Goal: Task Accomplishment & Management: Use online tool/utility

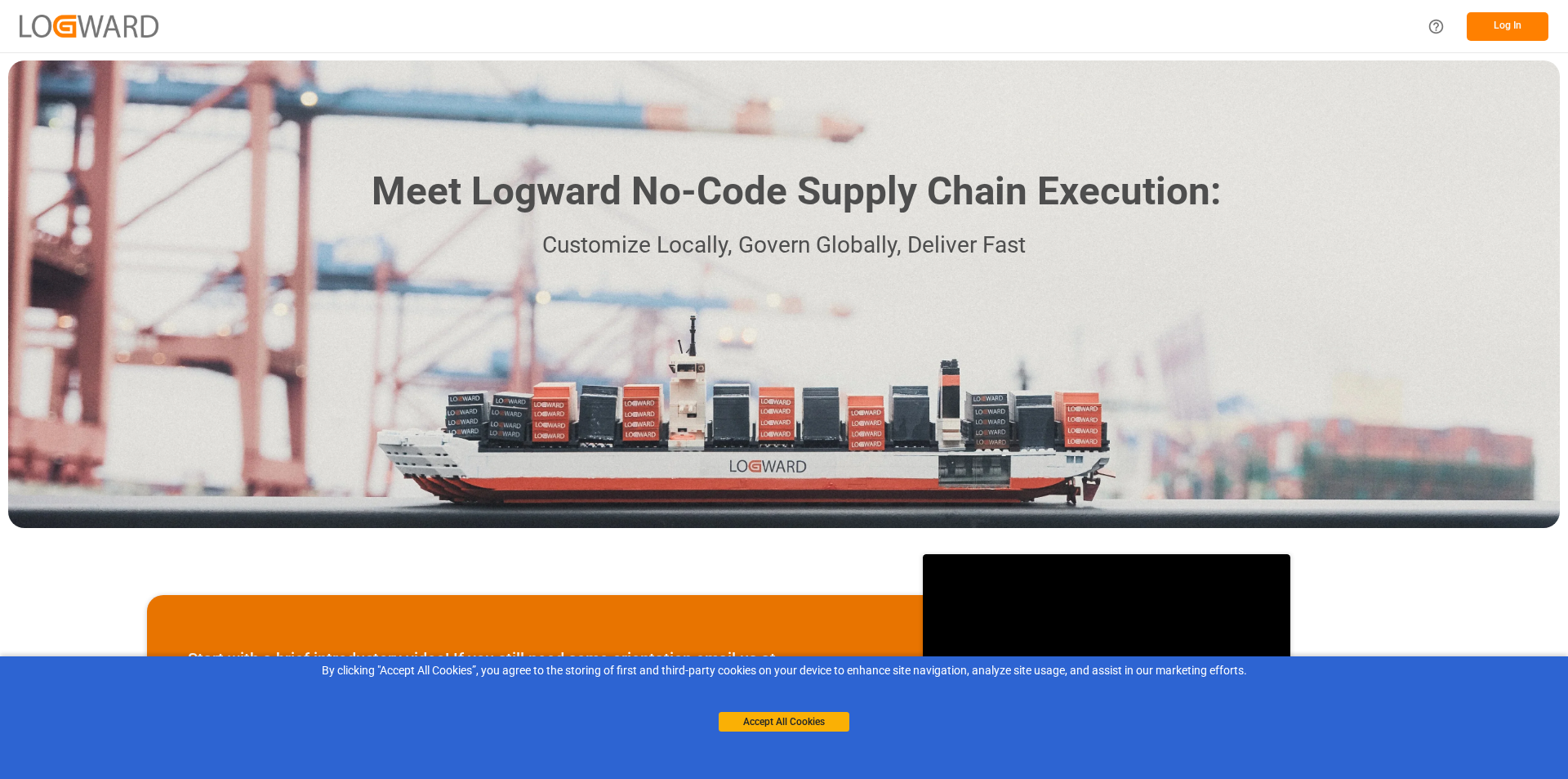
click at [1499, 27] on button "Log In" at bounding box center [1508, 26] width 82 height 28
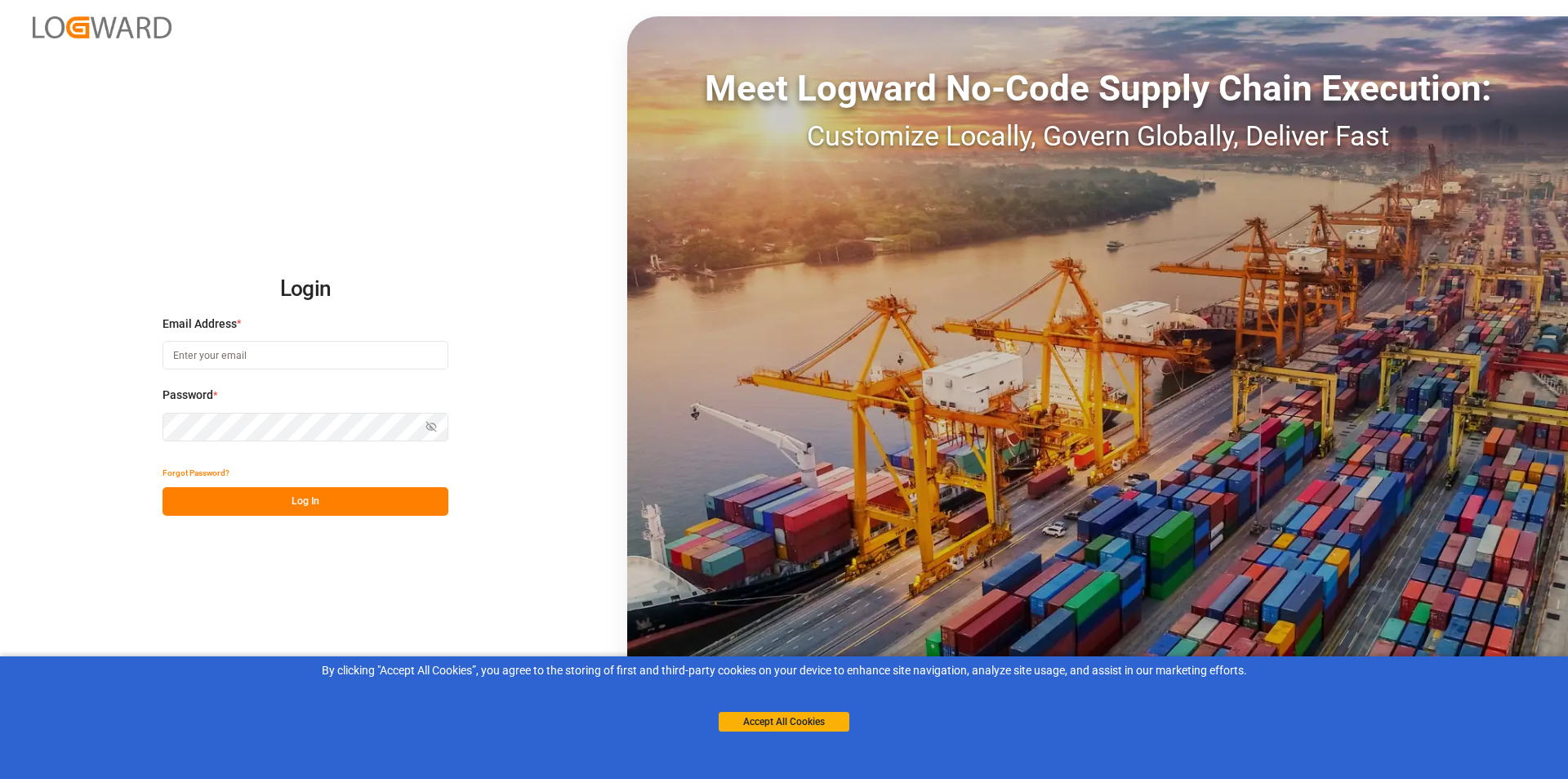
type input "[PERSON_NAME][EMAIL_ADDRESS][PERSON_NAME][DOMAIN_NAME]"
click at [287, 497] on button "Log In" at bounding box center [305, 500] width 285 height 28
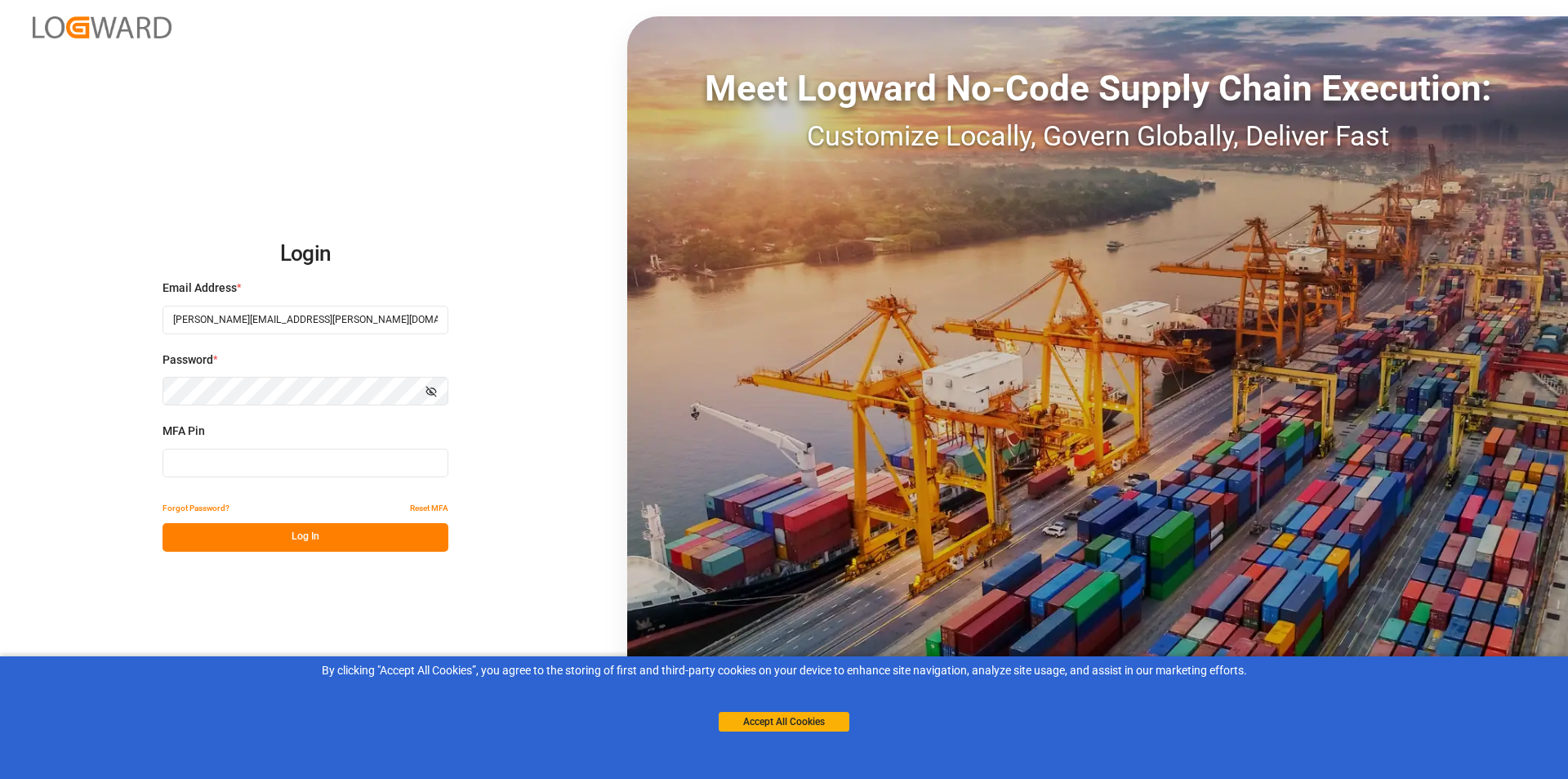
click at [240, 460] on input at bounding box center [305, 462] width 285 height 28
type input "125881"
click at [290, 540] on button "Log In" at bounding box center [305, 536] width 285 height 28
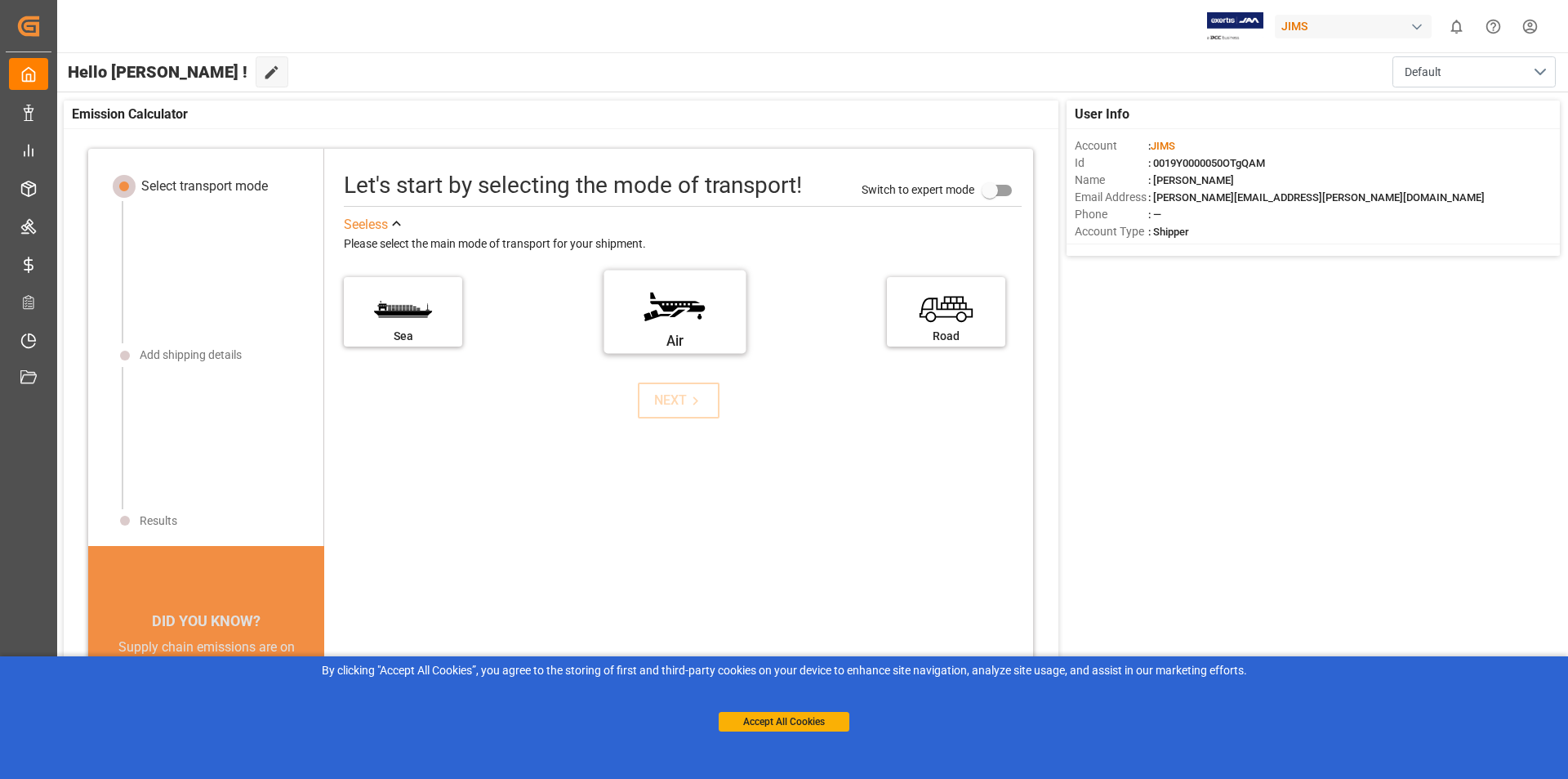
click at [651, 317] on label "Air" at bounding box center [675, 306] width 122 height 69
click at [0, 0] on input "Air" at bounding box center [0, 0] width 0 height 0
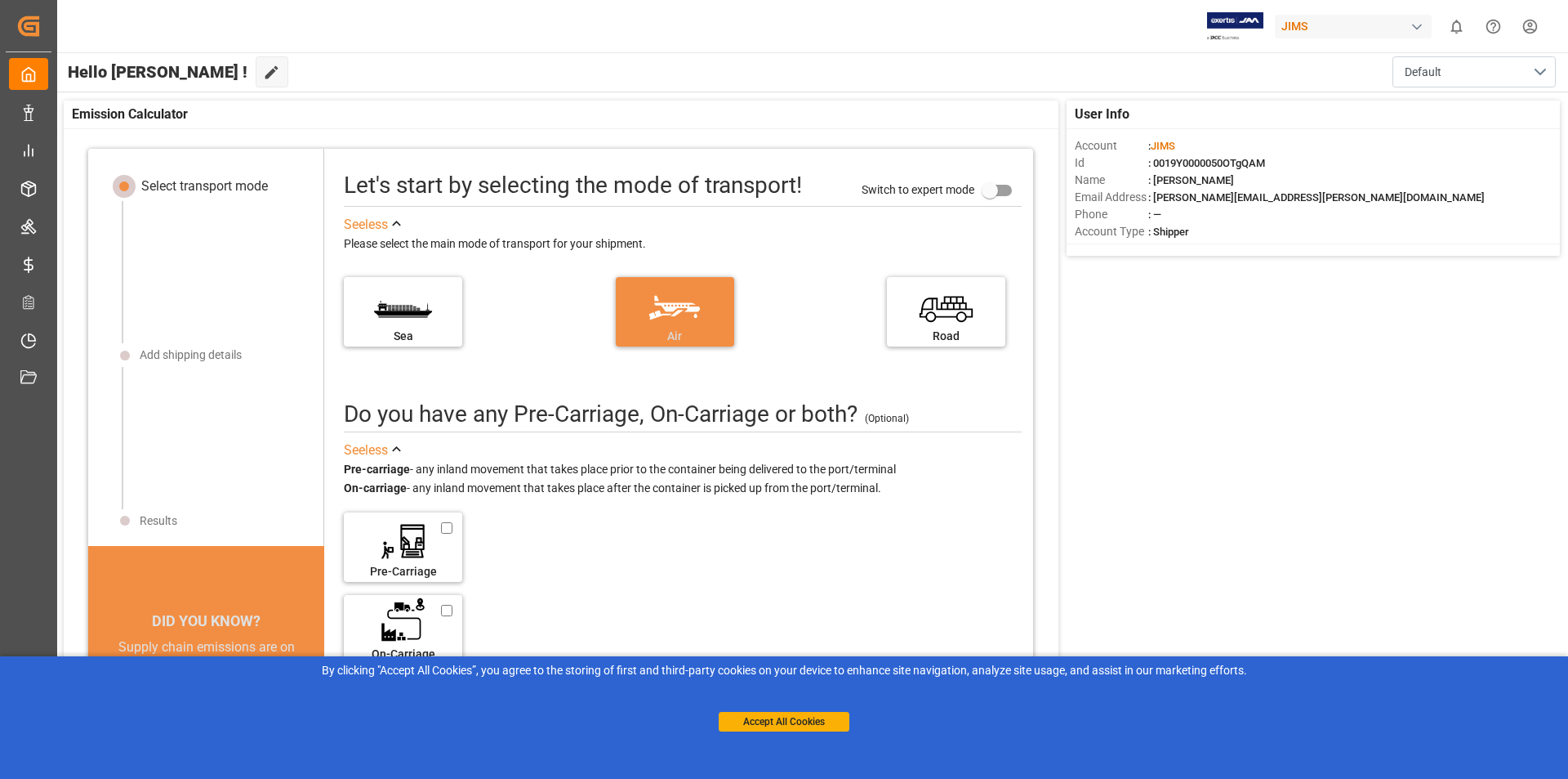
scroll to position [17, 0]
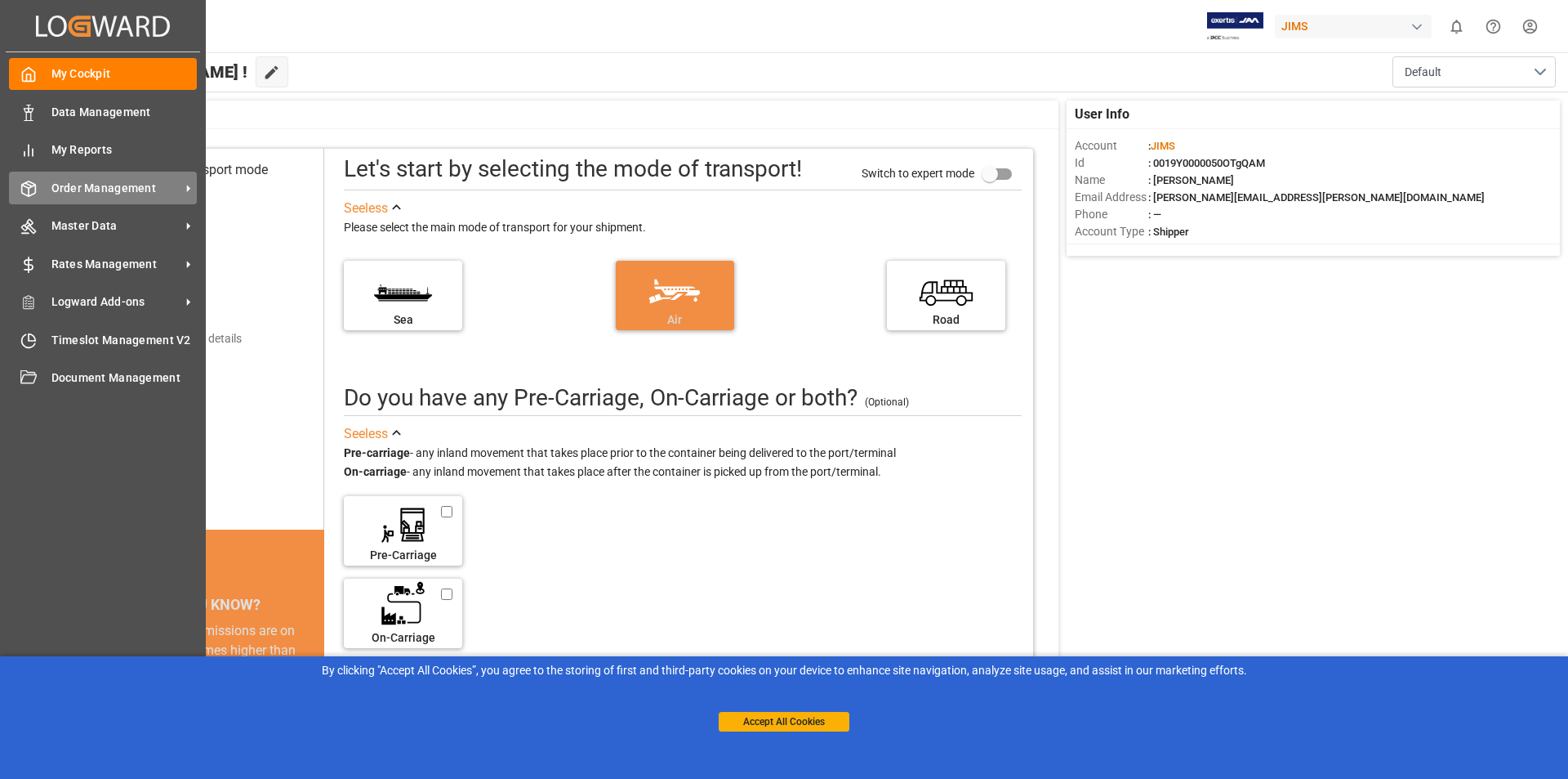
click at [173, 185] on span "Order Management" at bounding box center [116, 188] width 129 height 17
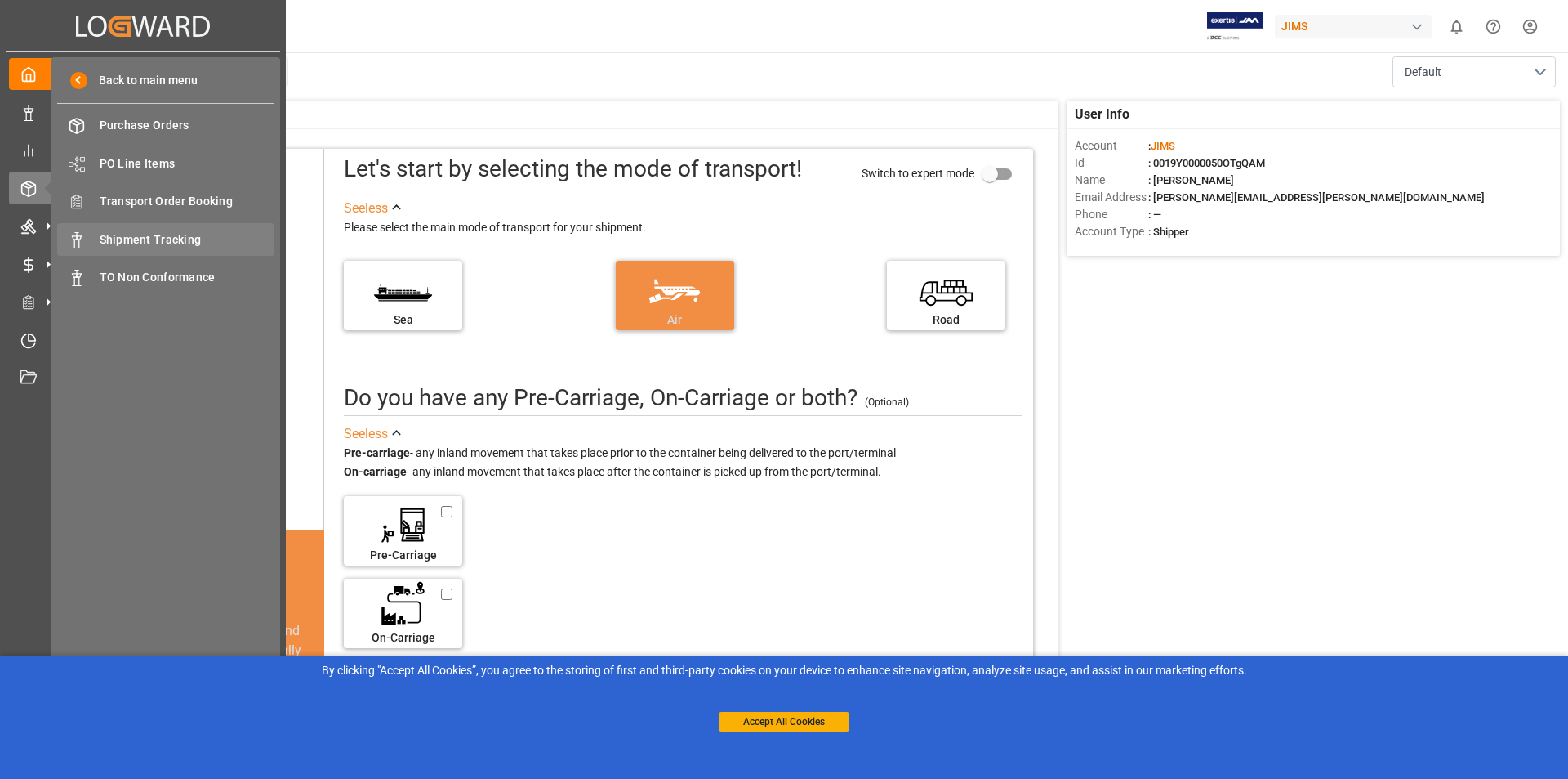
click at [150, 236] on span "Shipment Tracking" at bounding box center [187, 240] width 176 height 17
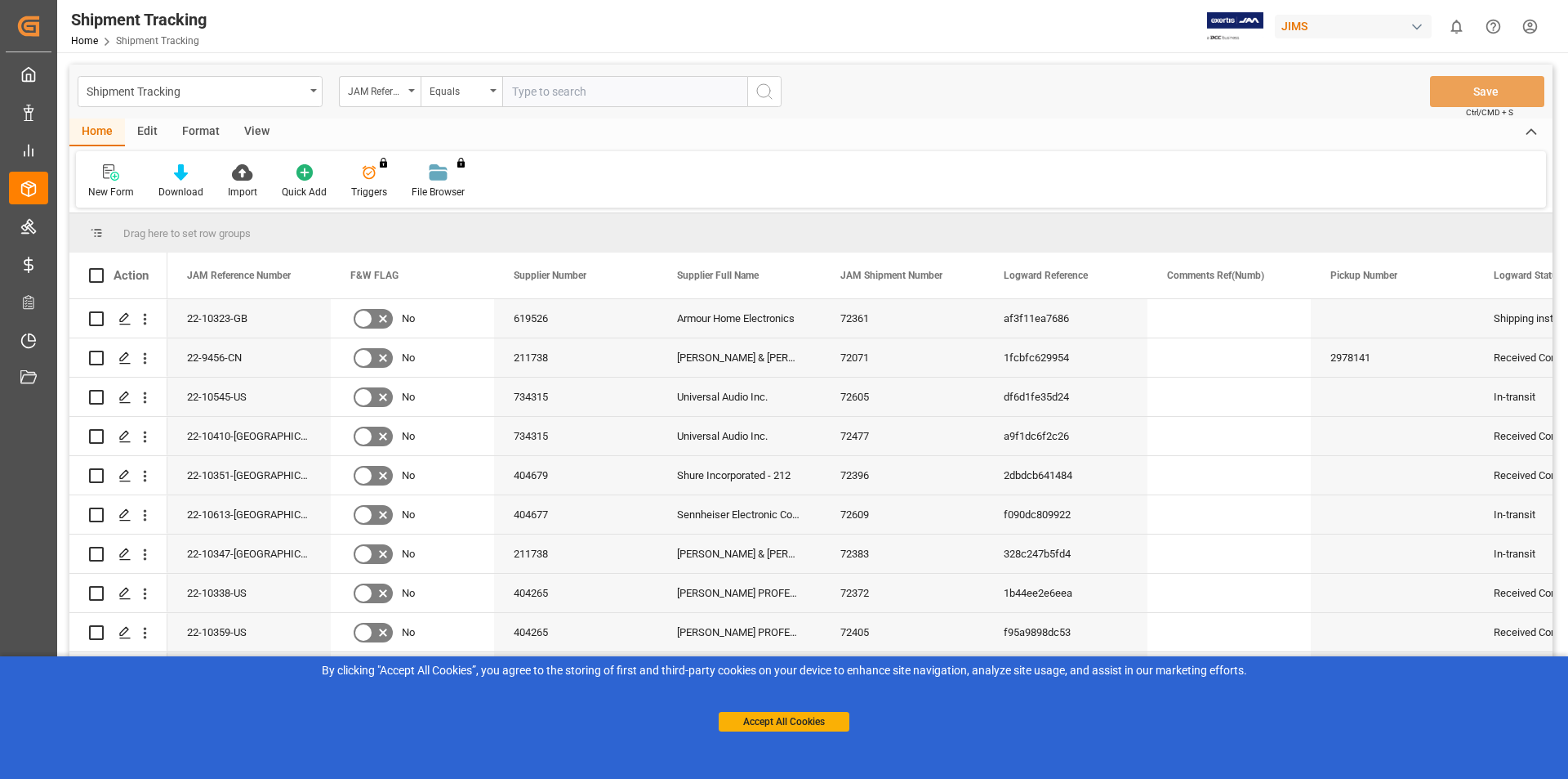
click at [555, 90] on input "text" at bounding box center [624, 91] width 245 height 31
type input "22-10313-se"
click at [764, 92] on icon "search button" at bounding box center [764, 91] width 19 height 19
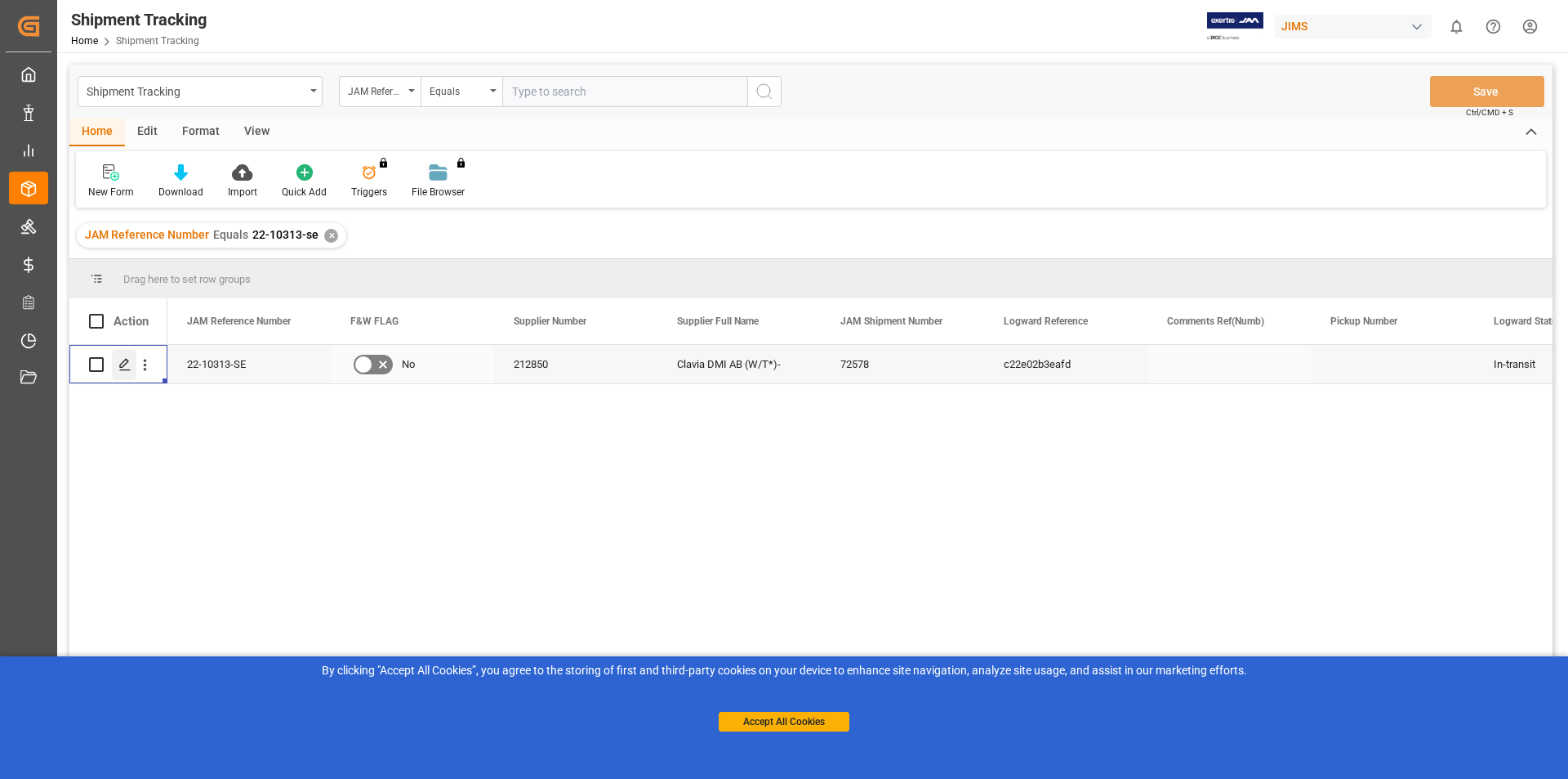
click at [120, 370] on line "Press SPACE to select this row." at bounding box center [125, 370] width 10 height 0
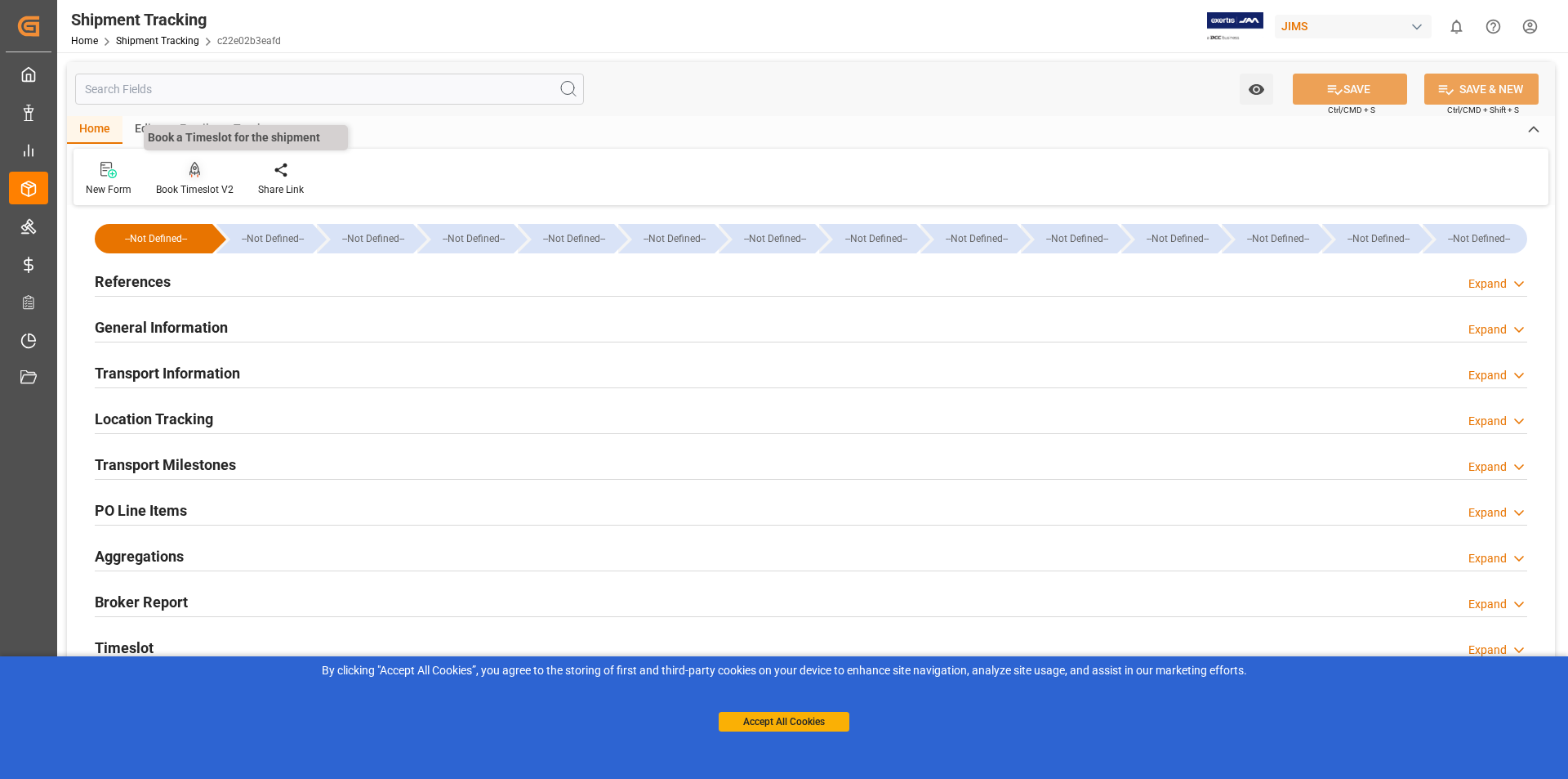
click at [189, 173] on icon at bounding box center [195, 170] width 12 height 17
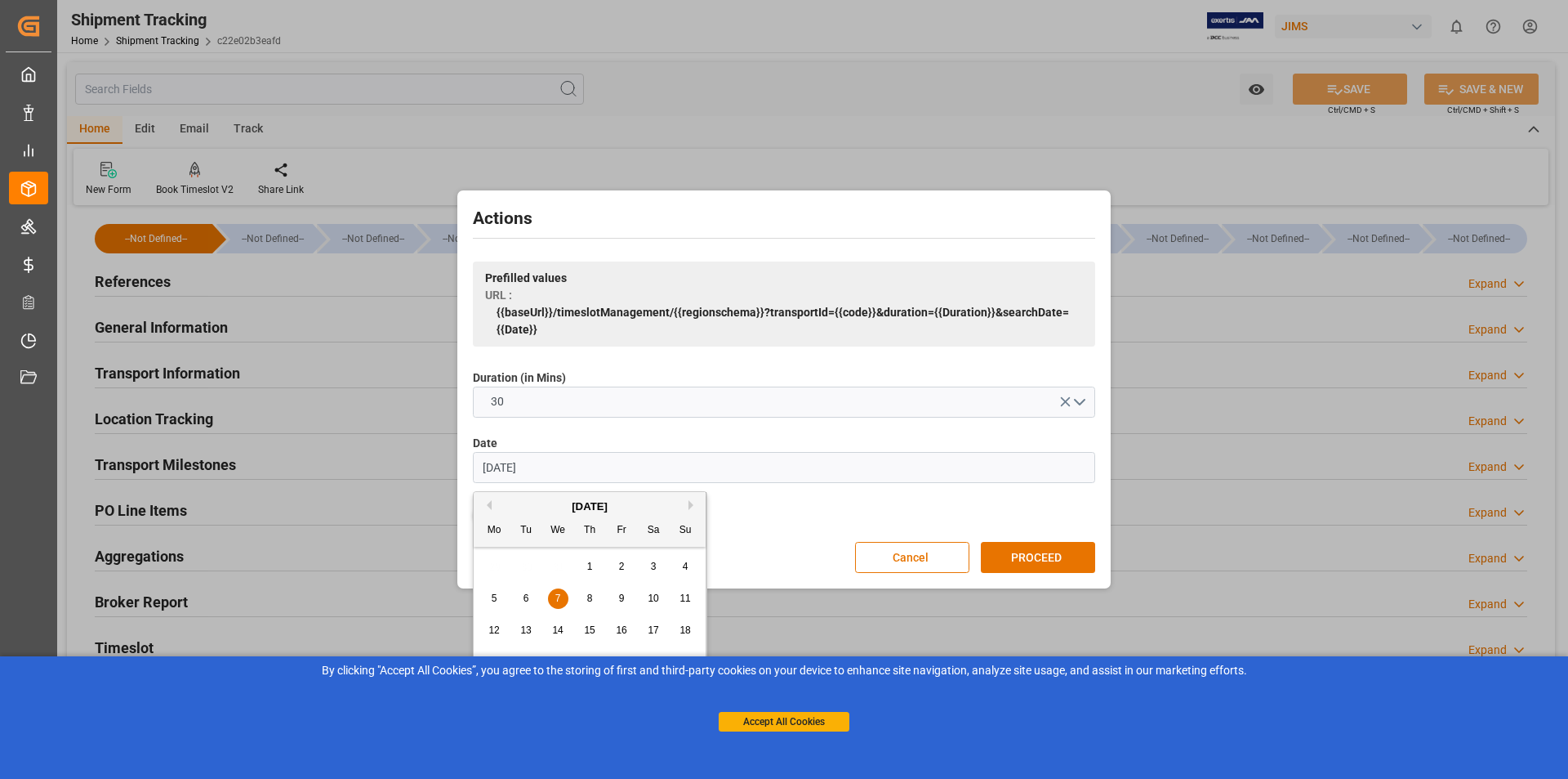
click at [493, 463] on input "[DATE]" at bounding box center [784, 467] width 622 height 31
click at [508, 468] on input "[DATE]" at bounding box center [784, 467] width 622 height 31
click at [544, 462] on input "[DATE]" at bounding box center [784, 467] width 622 height 31
type input "[DATE]"
click at [1060, 559] on button "PROCEED" at bounding box center [1038, 558] width 115 height 31
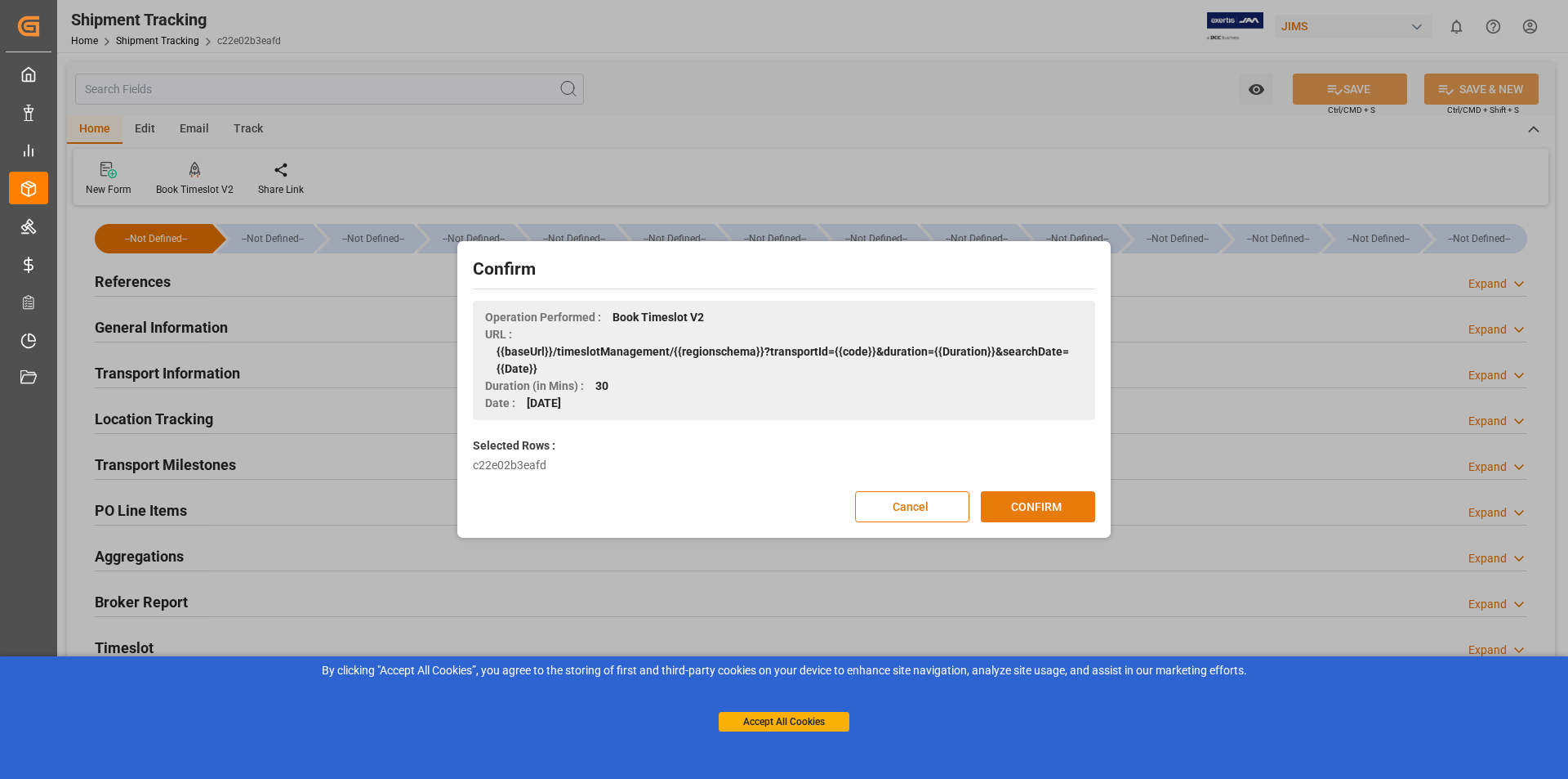
click at [1043, 509] on button "CONFIRM" at bounding box center [1038, 507] width 115 height 31
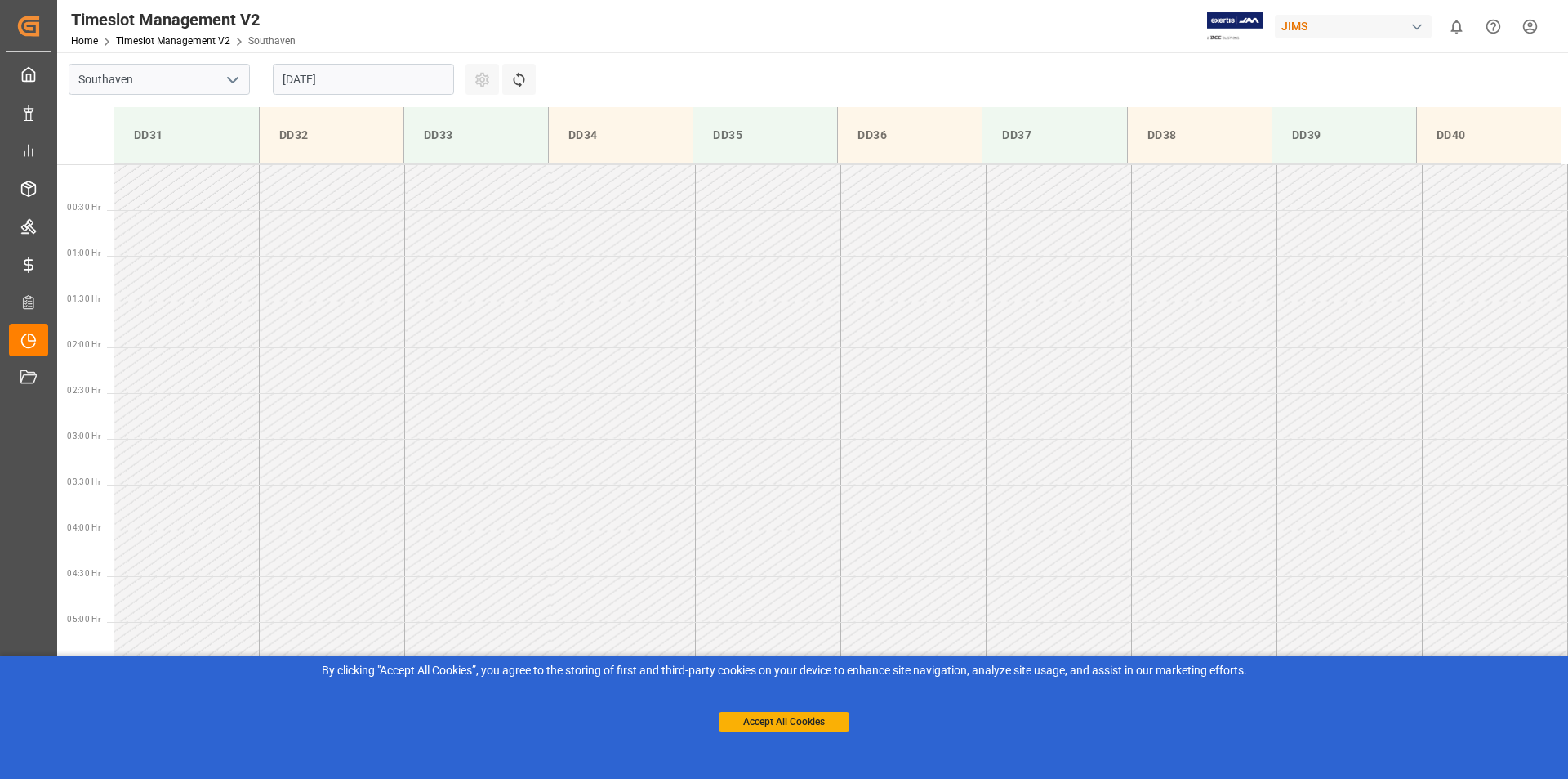
scroll to position [813, 0]
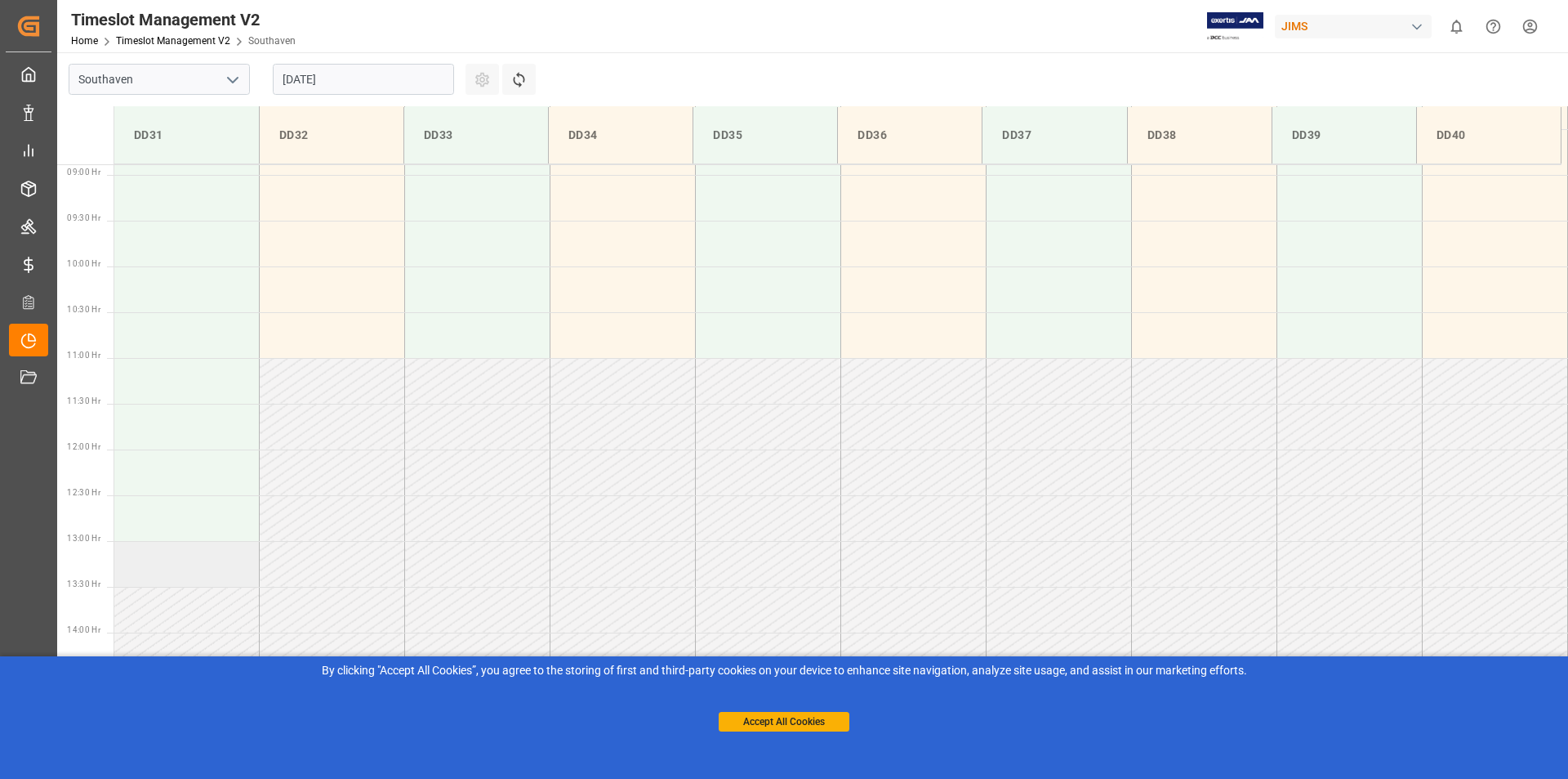
click at [187, 569] on td at bounding box center [187, 563] width 146 height 46
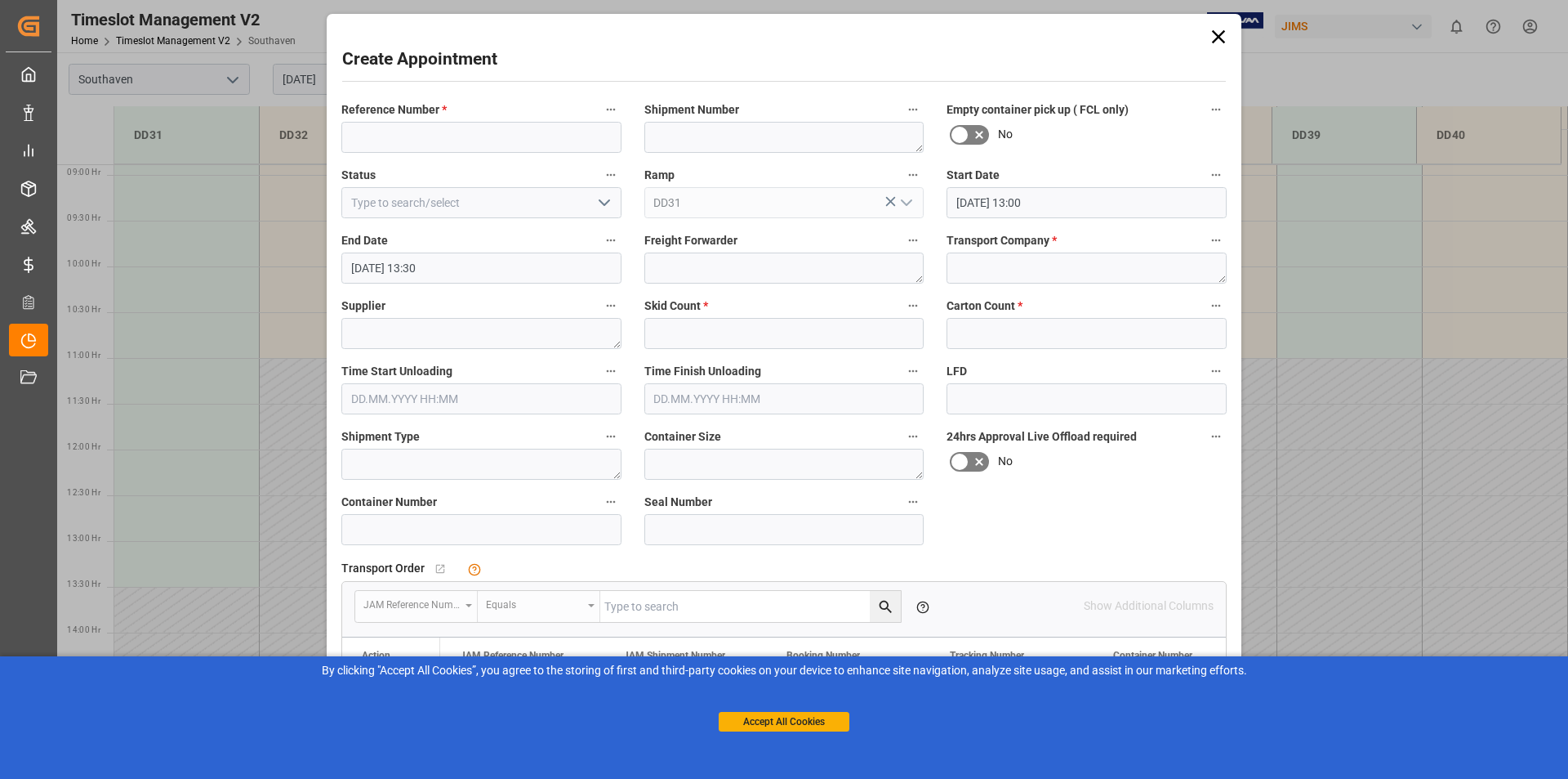
type input "20.08.2025 13:00"
type input "20.08.2025 13:30"
click at [392, 132] on input at bounding box center [482, 137] width 281 height 31
type input "22--10313-SE"
click at [988, 270] on textarea at bounding box center [1086, 268] width 281 height 31
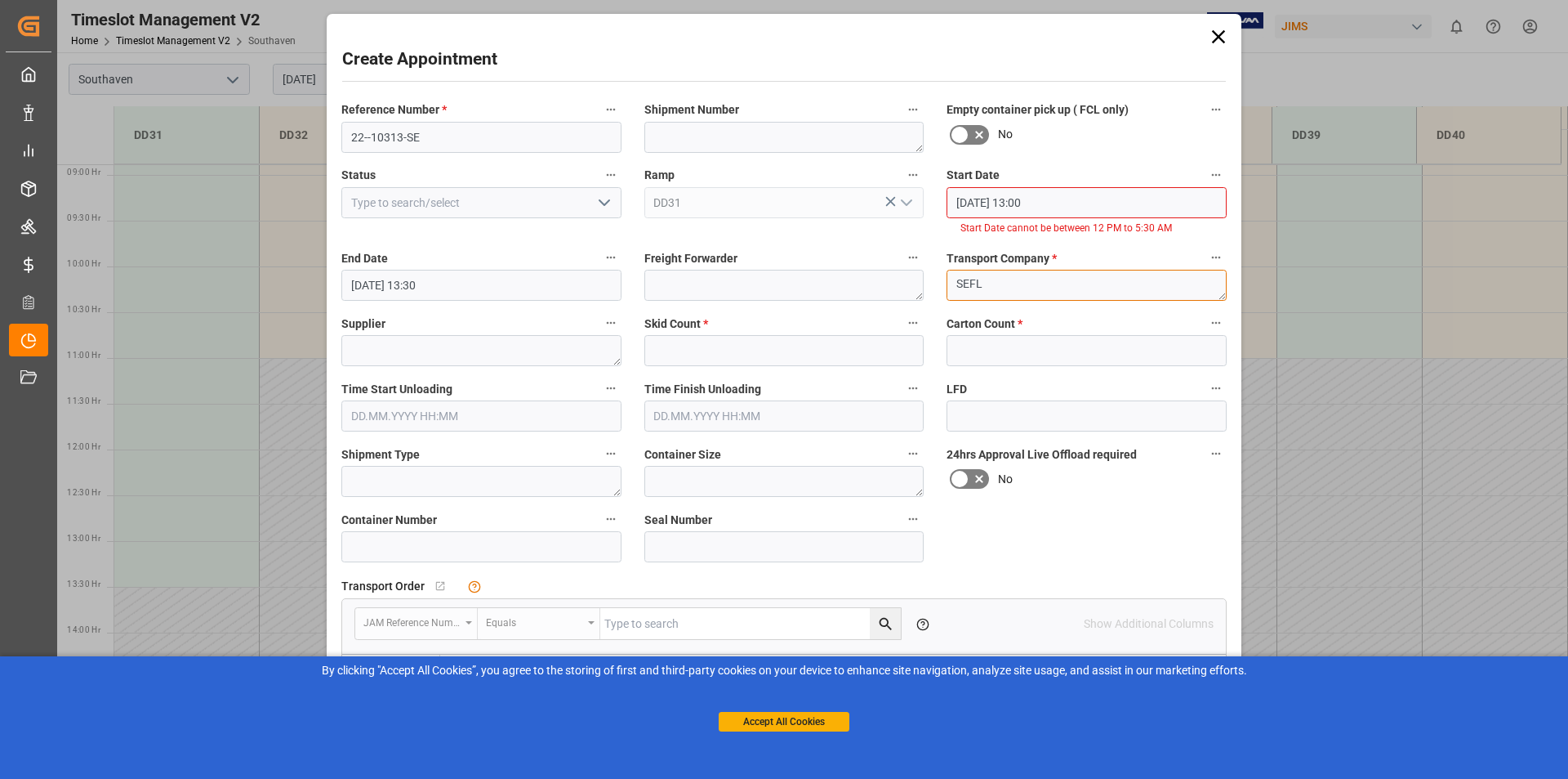
type textarea "SEFL"
click at [670, 281] on textarea at bounding box center [784, 286] width 281 height 31
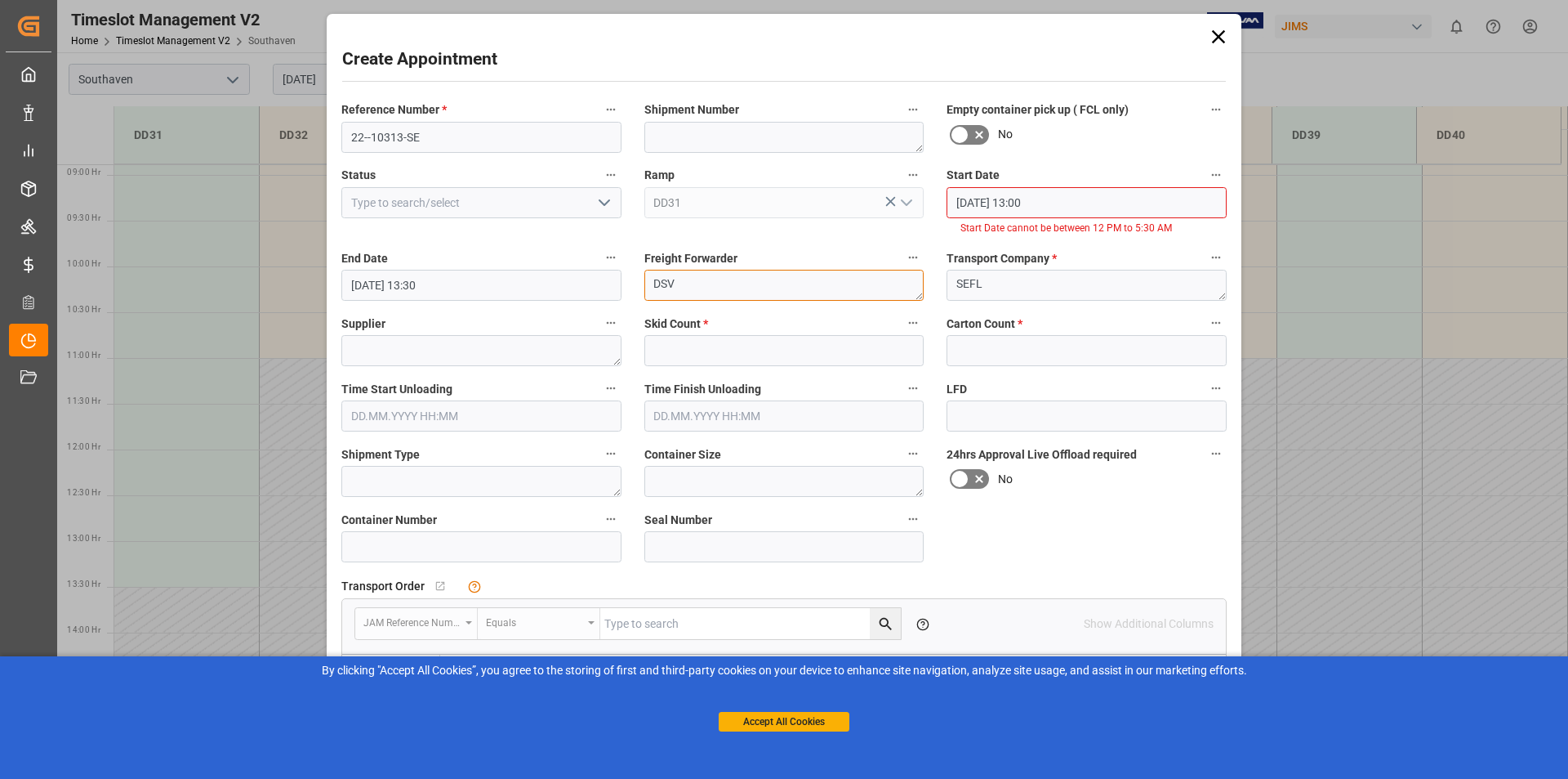
type textarea "DSV"
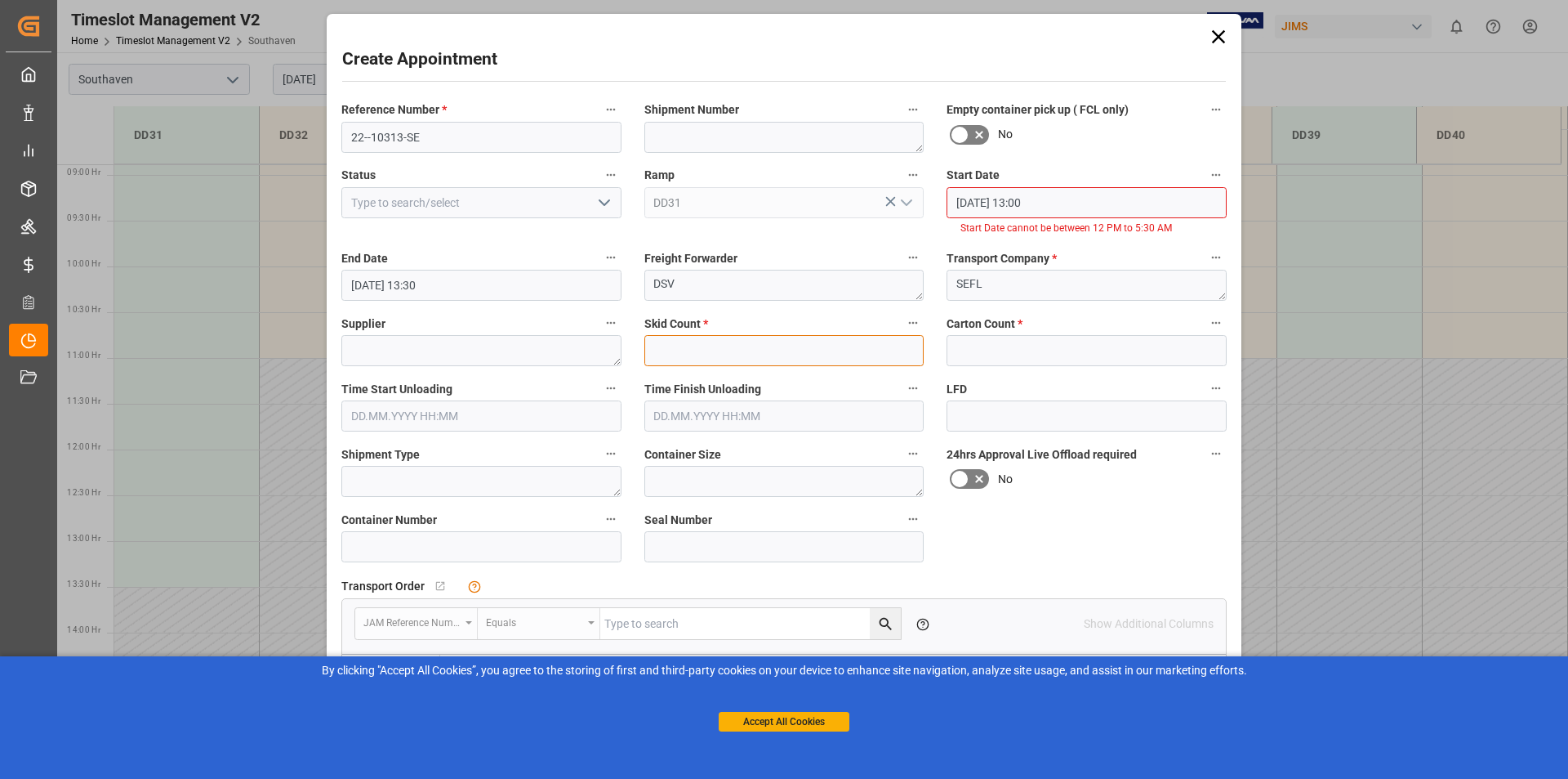
click at [682, 350] on input "text" at bounding box center [784, 351] width 281 height 31
type input "2"
click at [1017, 343] on input "text" at bounding box center [1086, 351] width 281 height 31
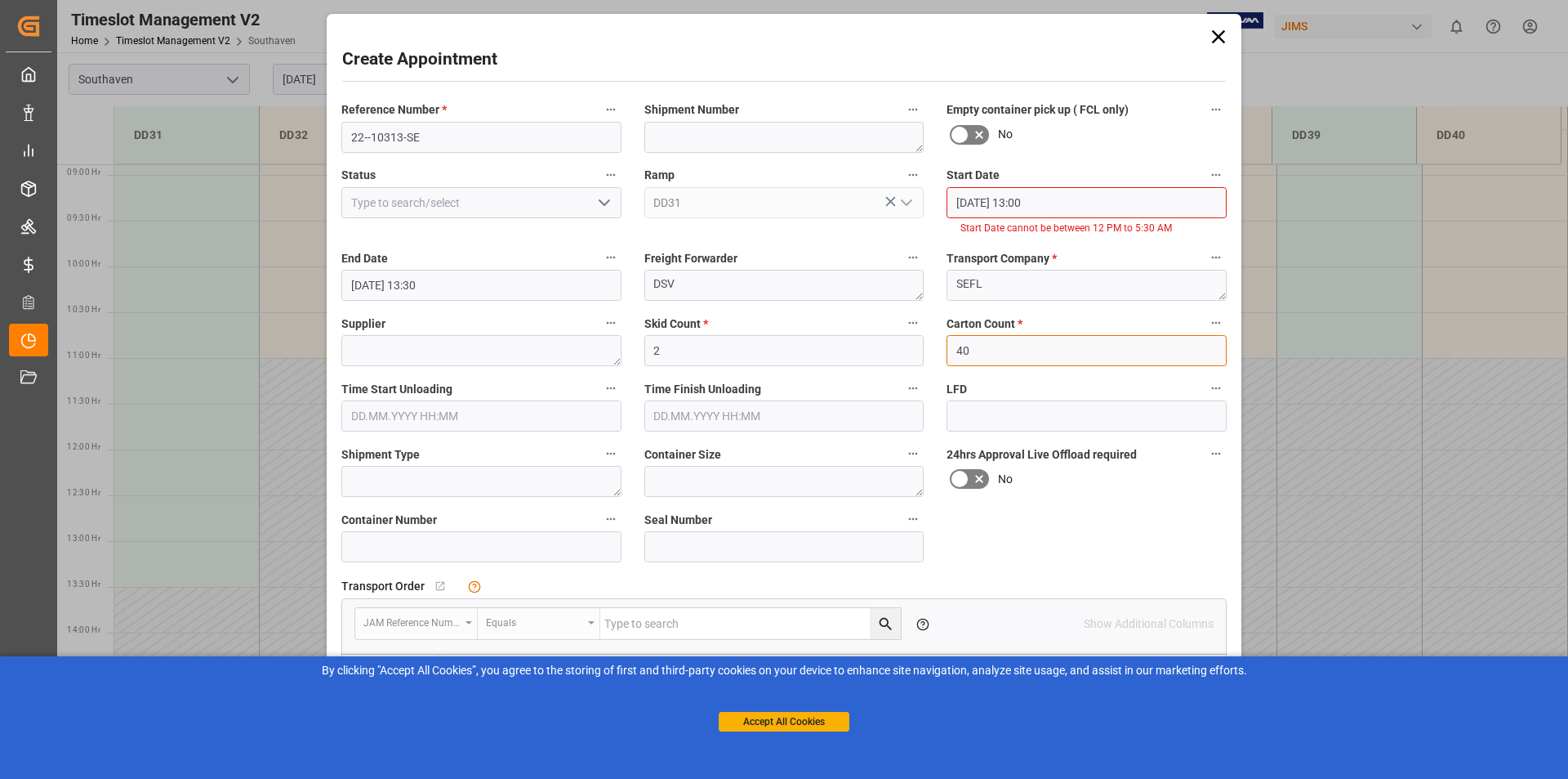
type input "40"
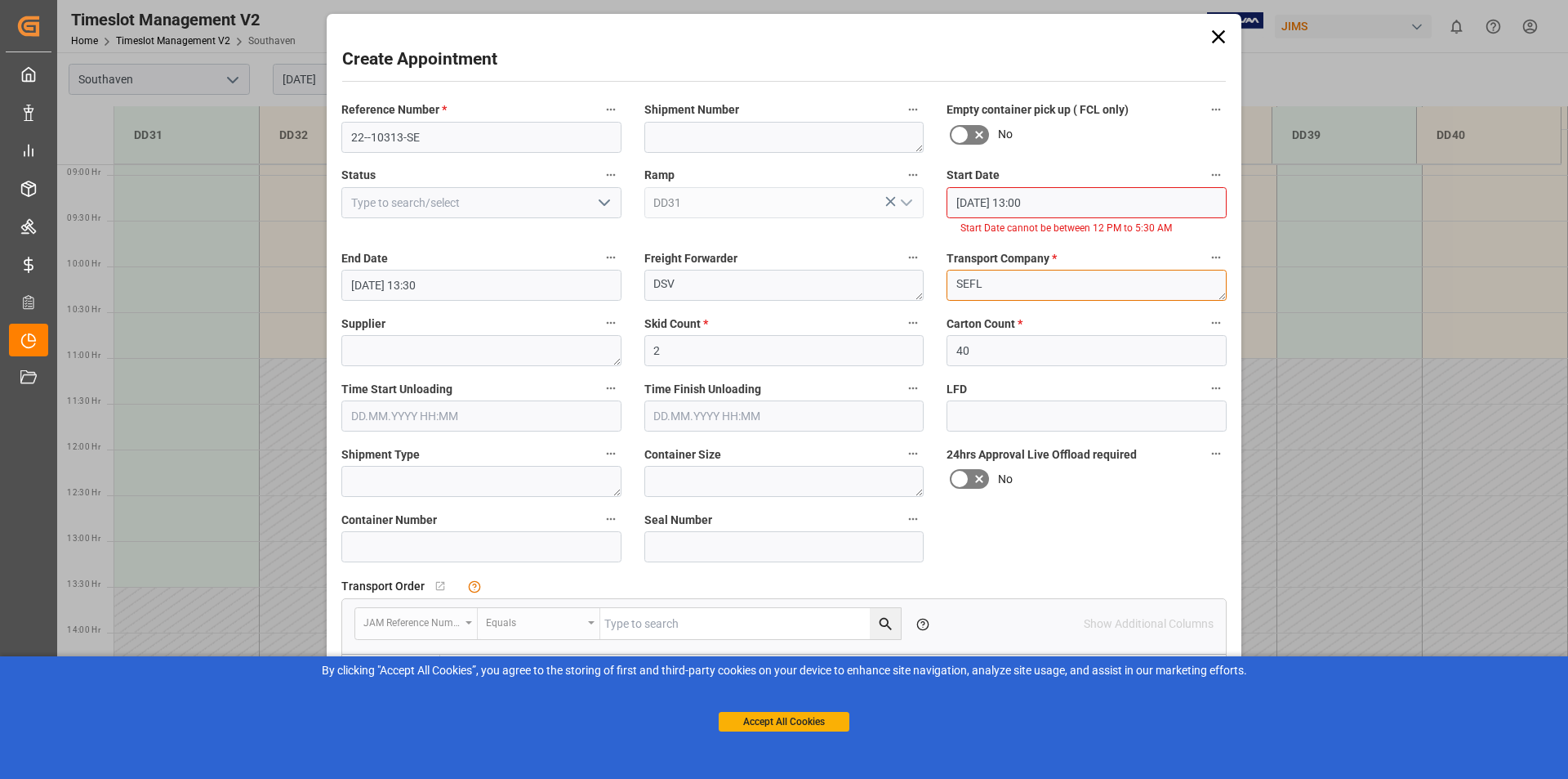
drag, startPoint x: 984, startPoint y: 283, endPoint x: 884, endPoint y: 288, distance: 100.1
click at [884, 288] on div "Reference Number * 22--10313-SE Shipment Number Empty container pick up ( FCL o…" at bounding box center [784, 516] width 908 height 846
type textarea "ACC"
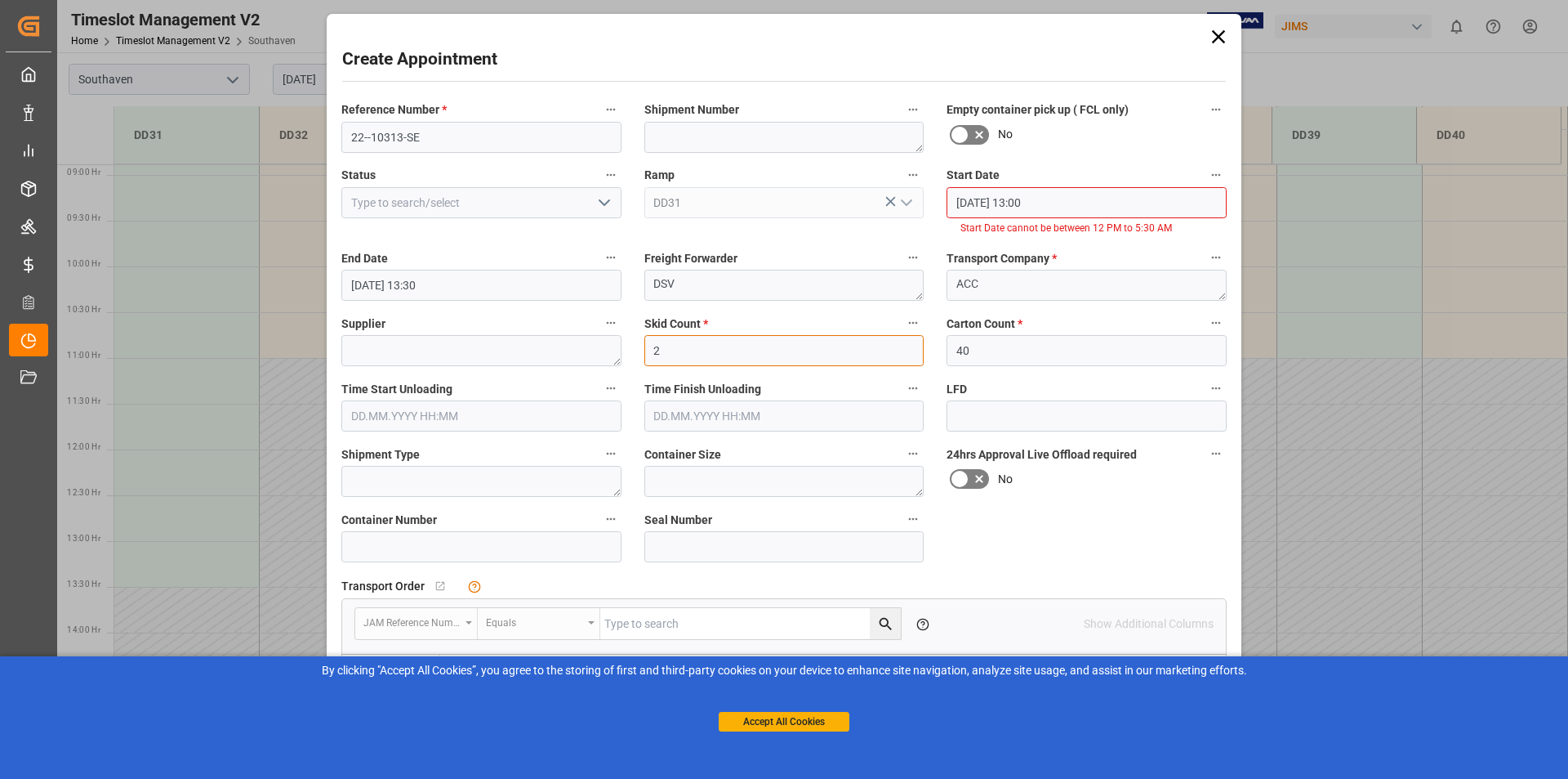
drag, startPoint x: 670, startPoint y: 349, endPoint x: 624, endPoint y: 350, distance: 46.0
click at [624, 350] on div "Reference Number * 22--10313-SE Shipment Number Empty container pick up ( FCL o…" at bounding box center [784, 516] width 908 height 846
type input "4"
click at [763, 725] on button "Accept All Cookies" at bounding box center [784, 722] width 131 height 19
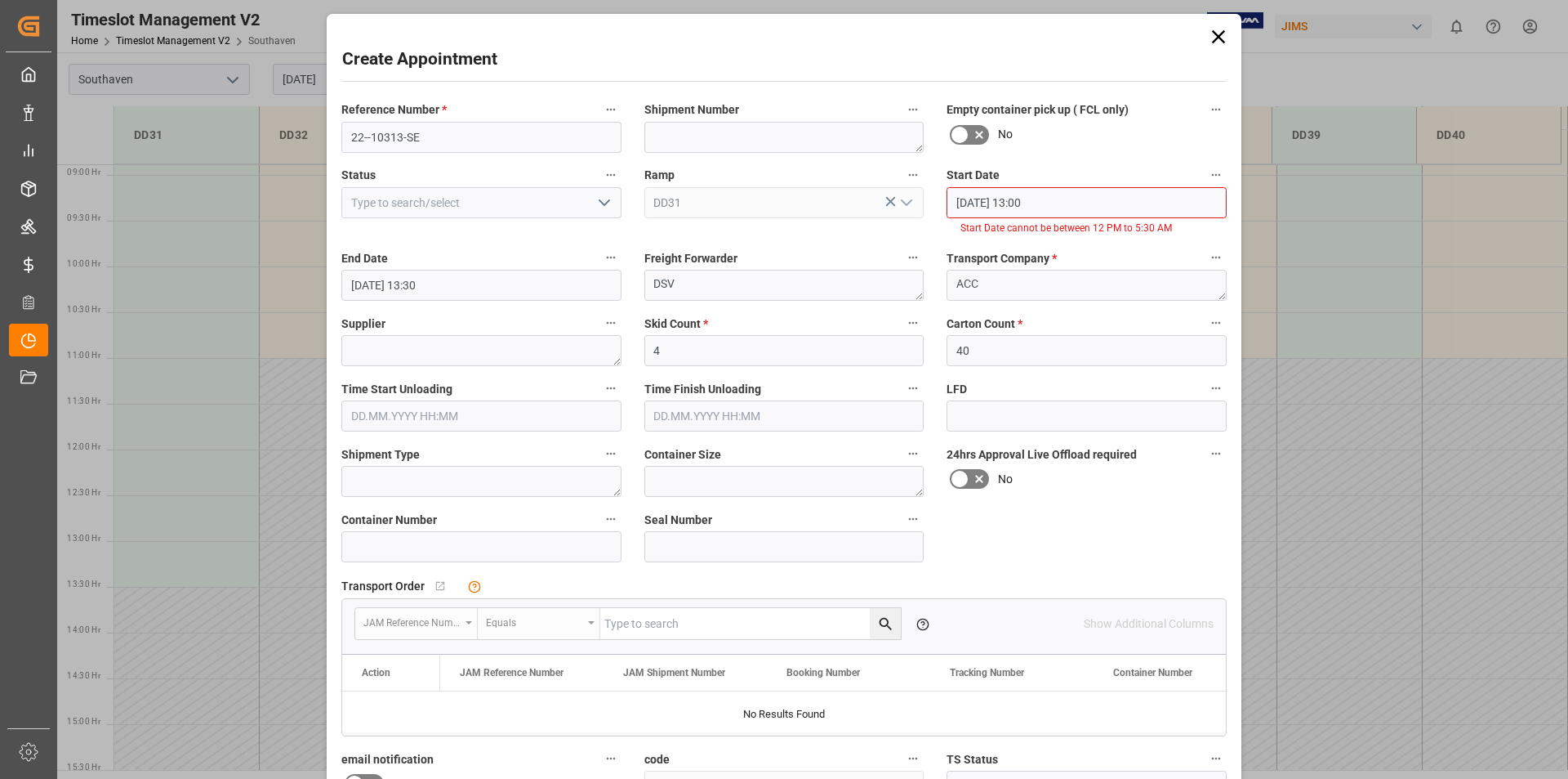
scroll to position [237, 0]
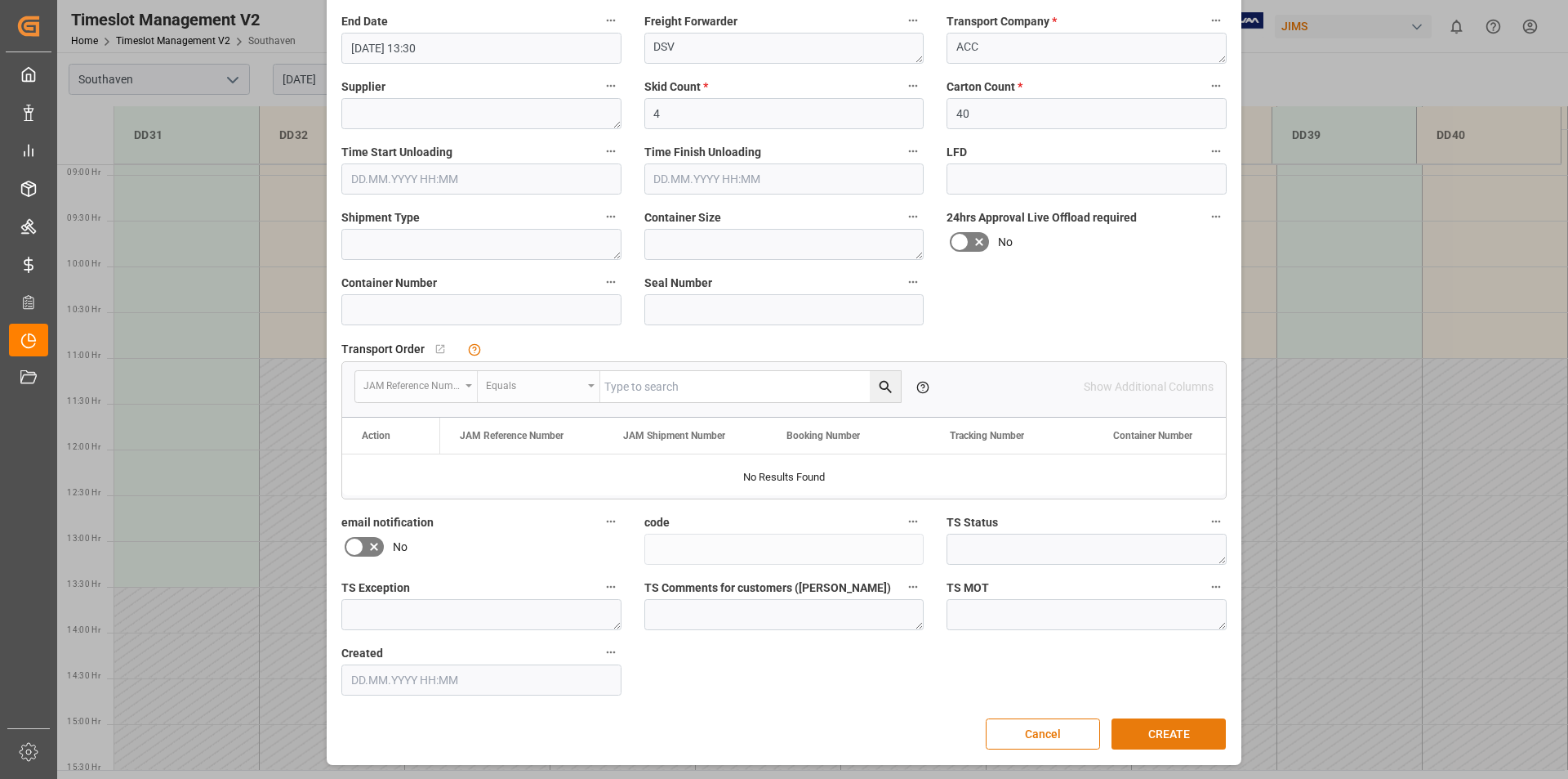
click at [1169, 731] on button "CREATE" at bounding box center [1169, 733] width 115 height 31
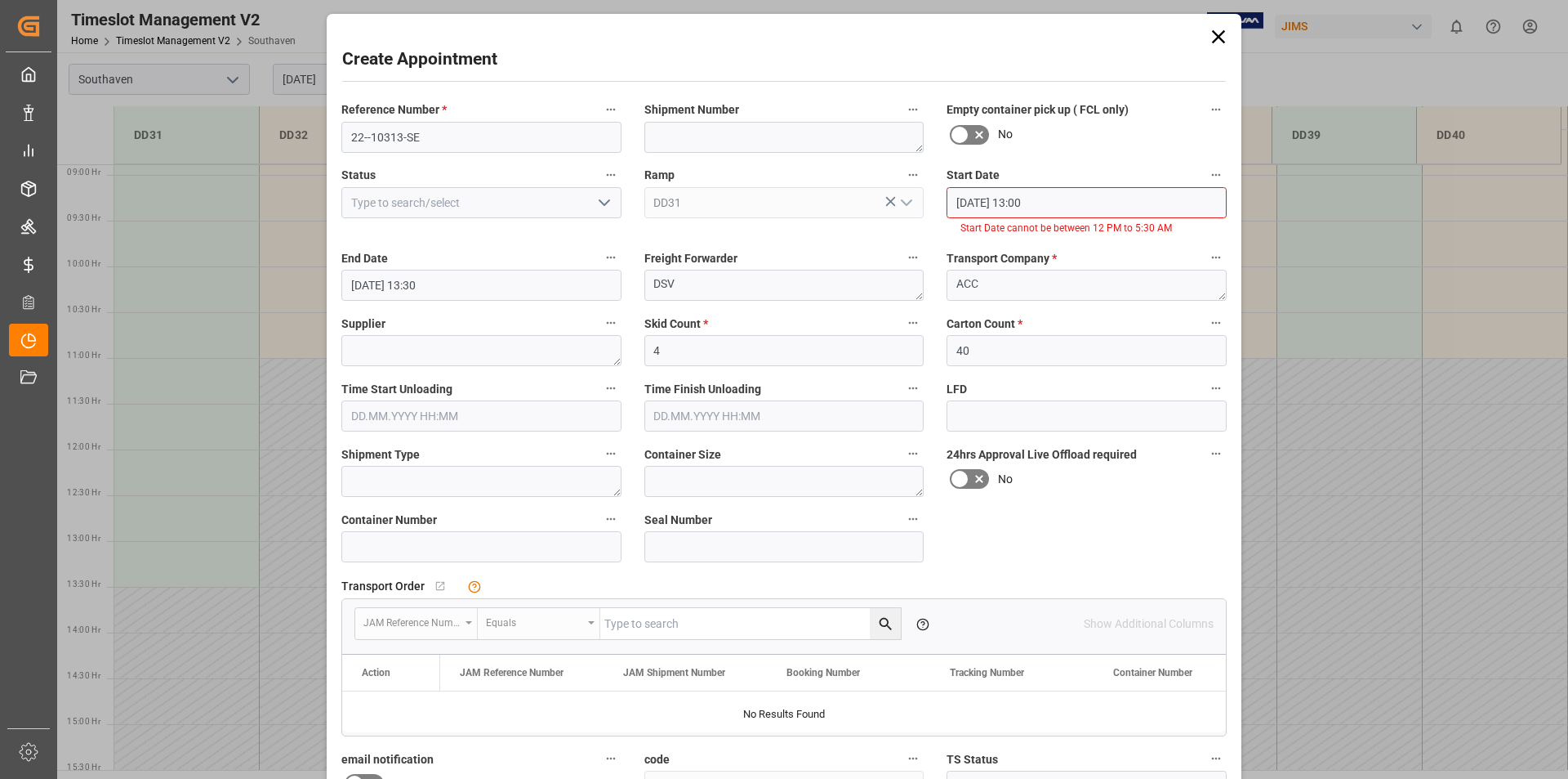
click at [1024, 202] on input "20.08.2025 13:00" at bounding box center [1086, 203] width 281 height 31
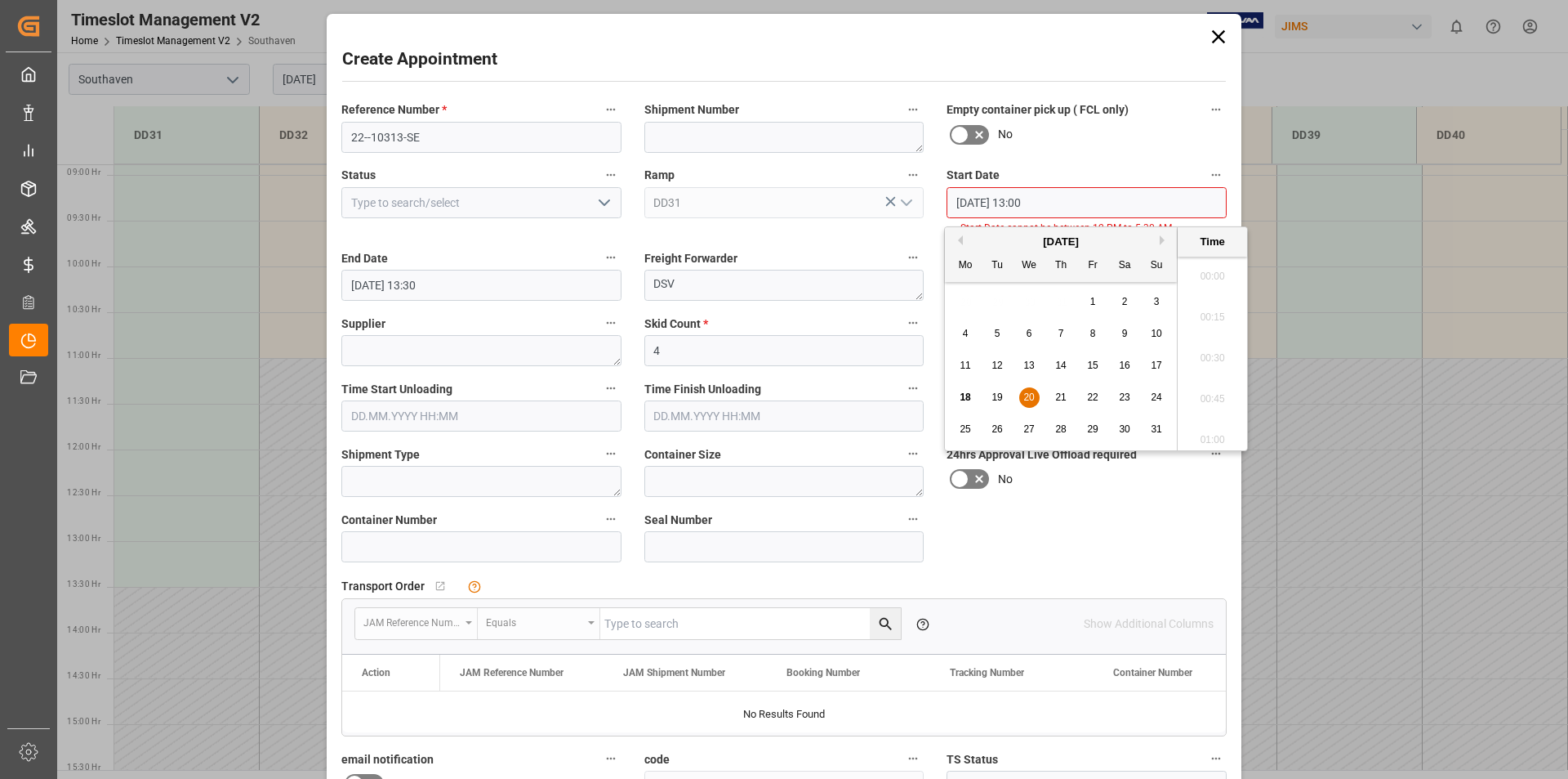
scroll to position [2049, 0]
click at [1106, 153] on div "Empty container pick up ( FCL only) No" at bounding box center [1086, 125] width 303 height 65
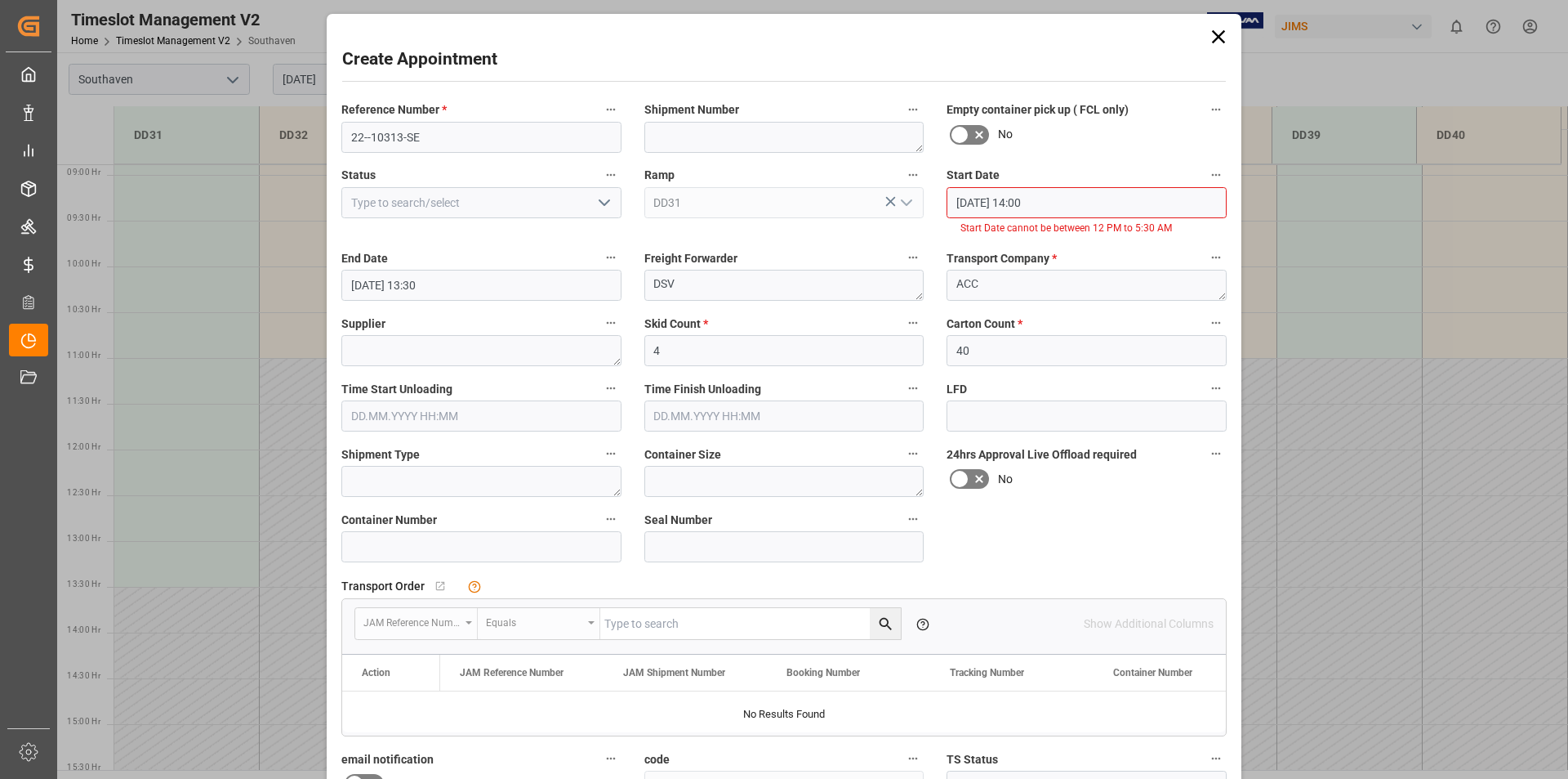
scroll to position [237, 0]
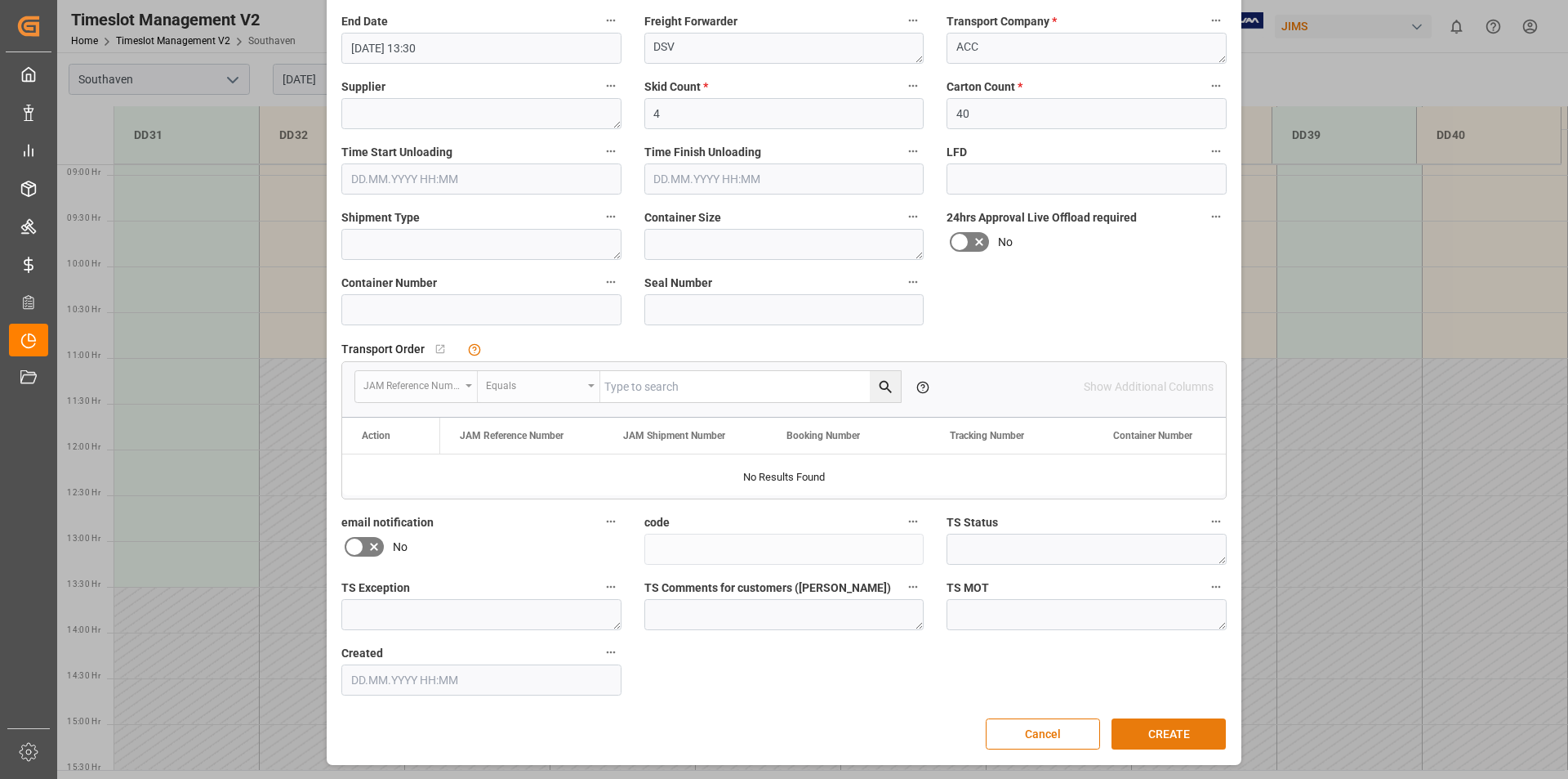
click at [1169, 733] on button "CREATE" at bounding box center [1169, 733] width 115 height 31
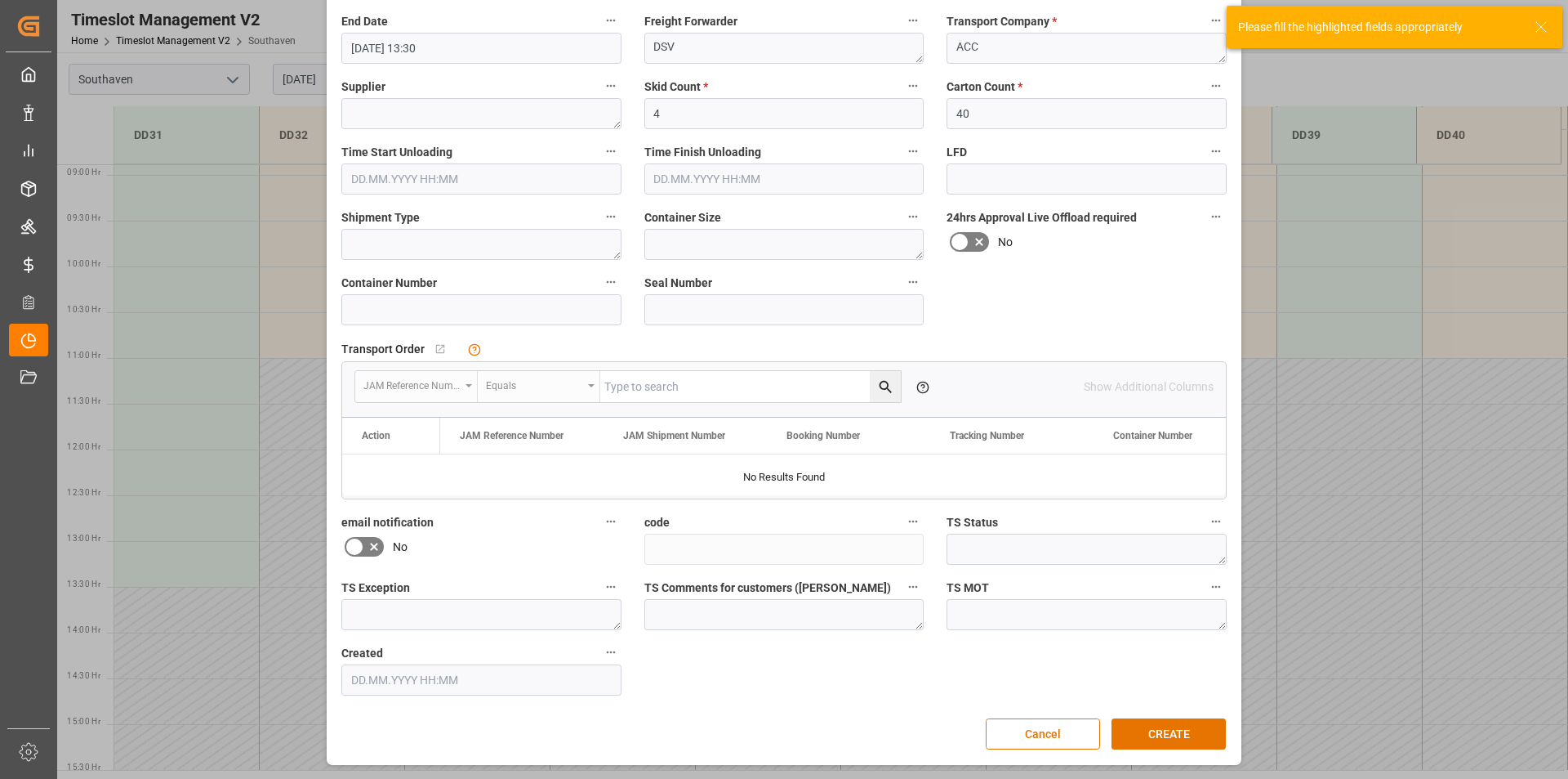
scroll to position [0, 0]
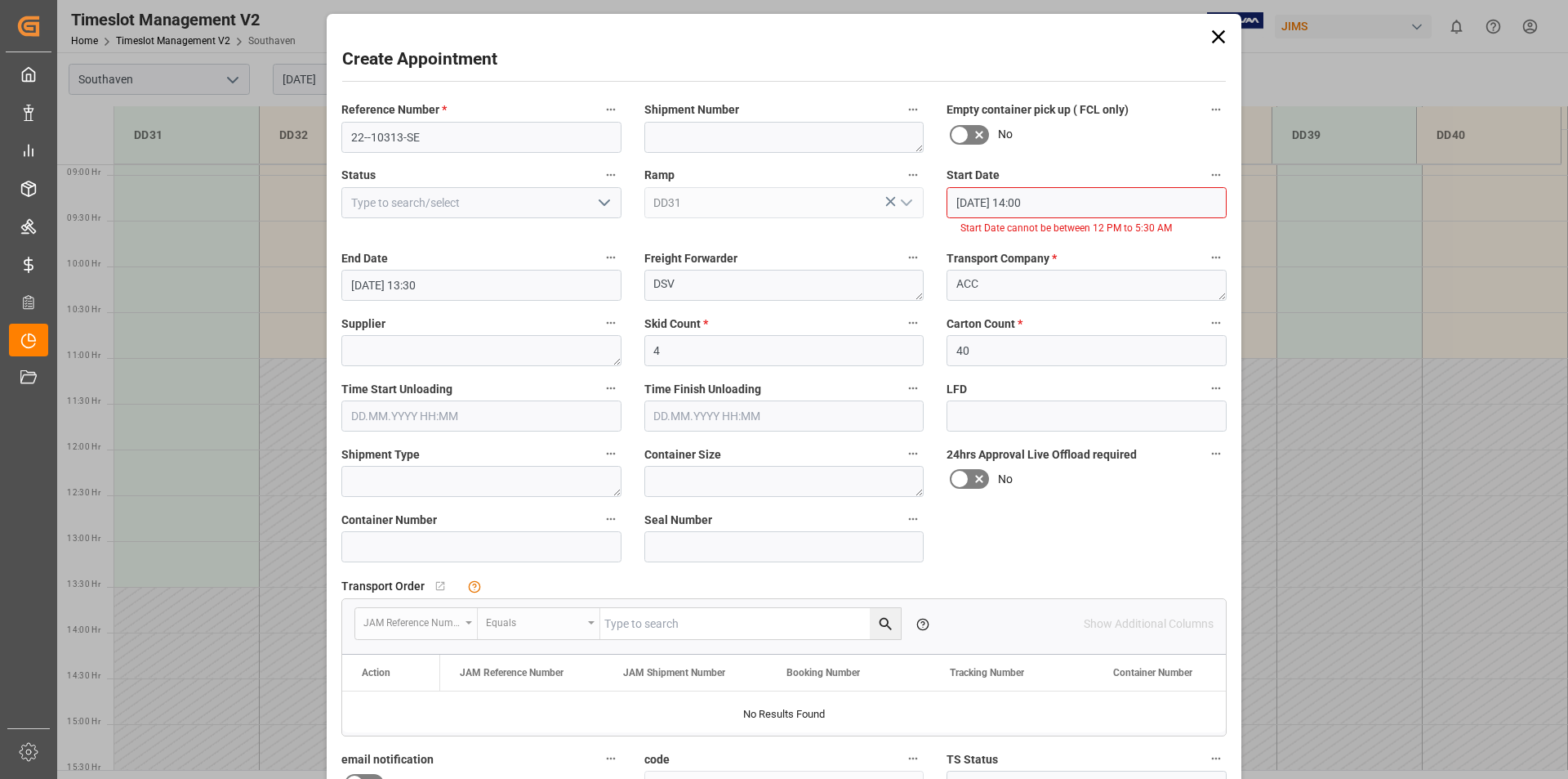
click at [1025, 199] on input "20.08.2025 14:00" at bounding box center [1086, 203] width 281 height 31
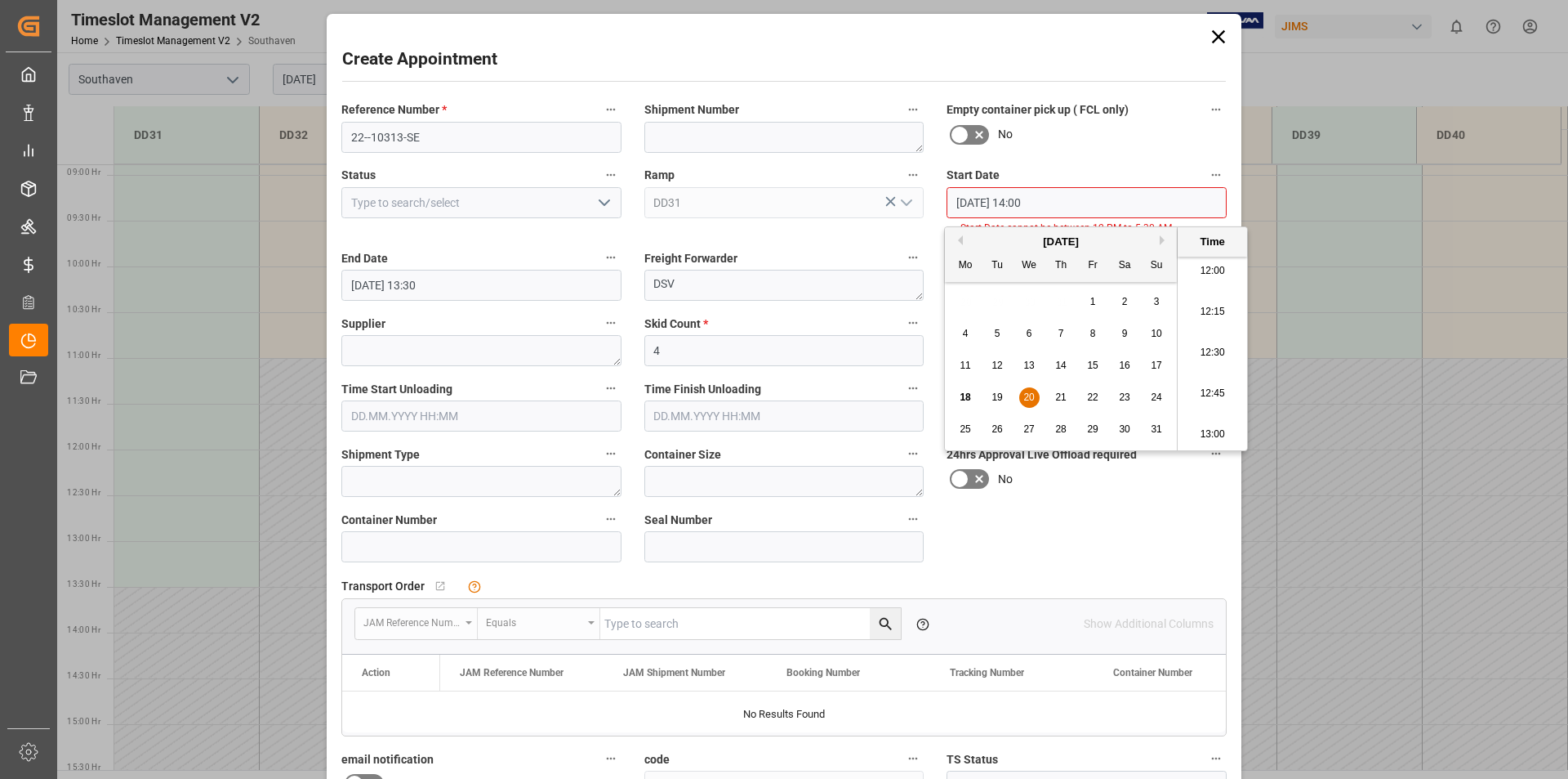
scroll to position [1803, 0]
click at [1217, 271] on li "11:00" at bounding box center [1212, 271] width 69 height 41
type input "20.08.2025 11:00"
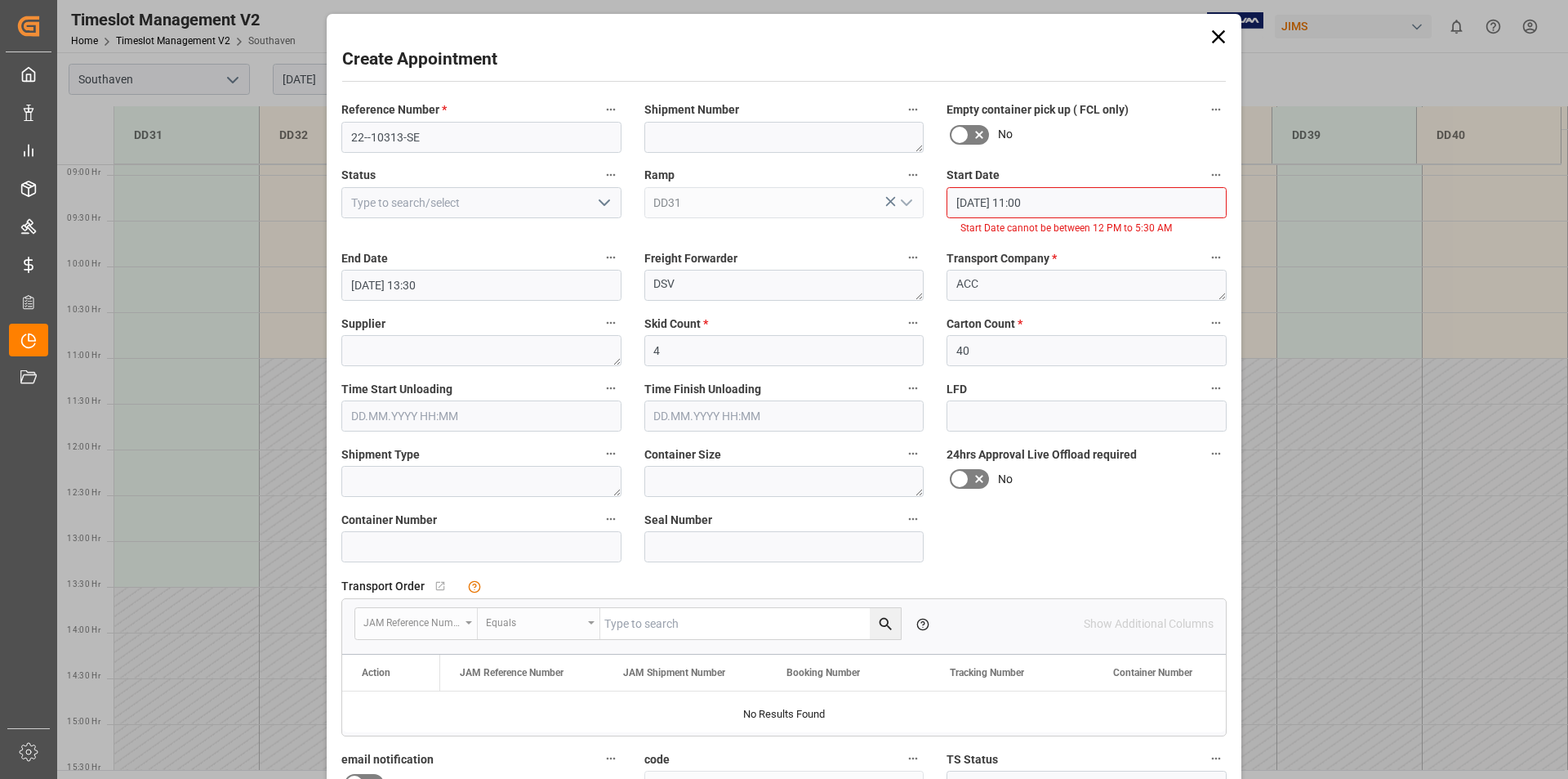
scroll to position [237, 0]
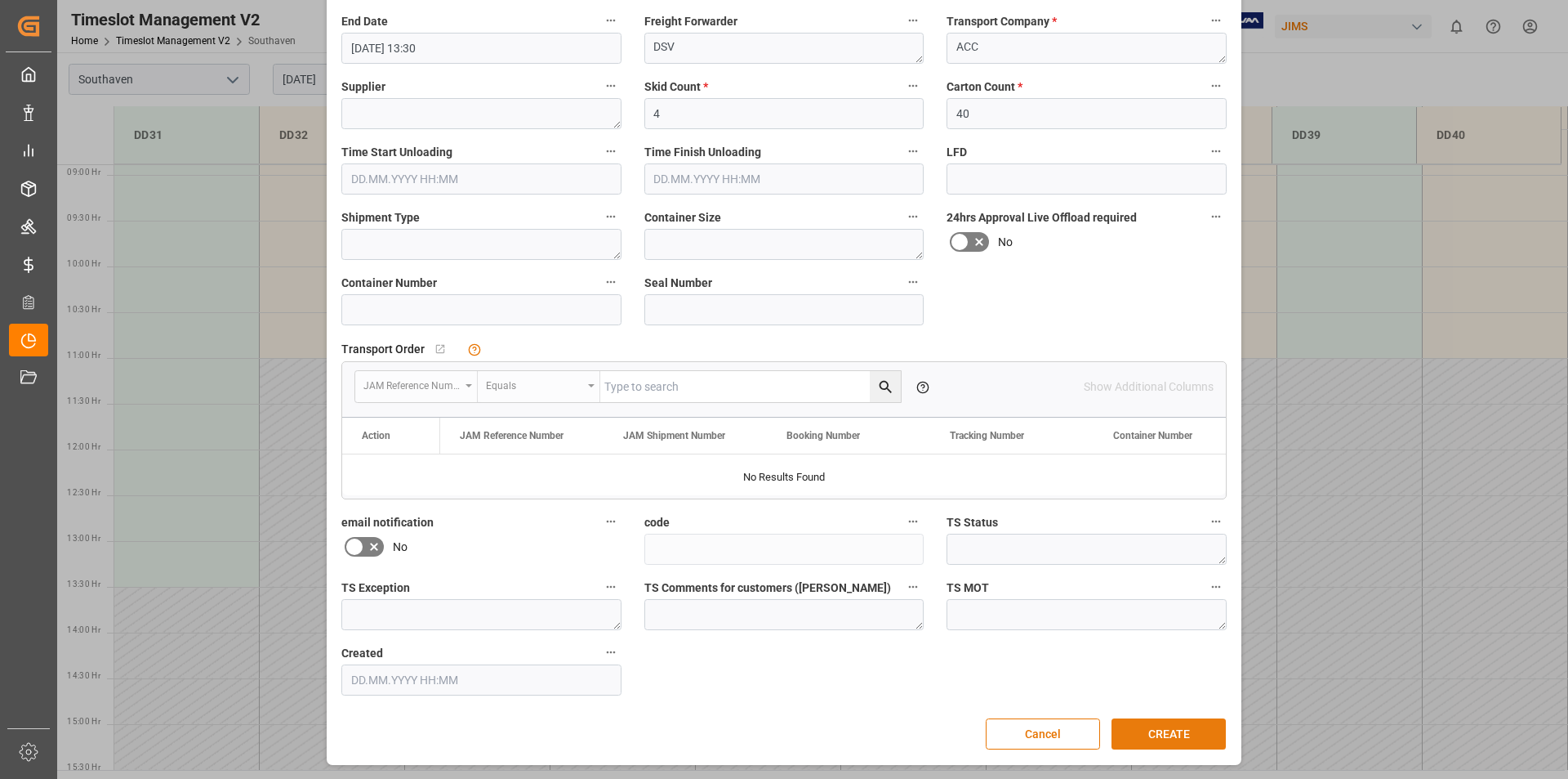
click at [1172, 728] on button "CREATE" at bounding box center [1169, 733] width 115 height 31
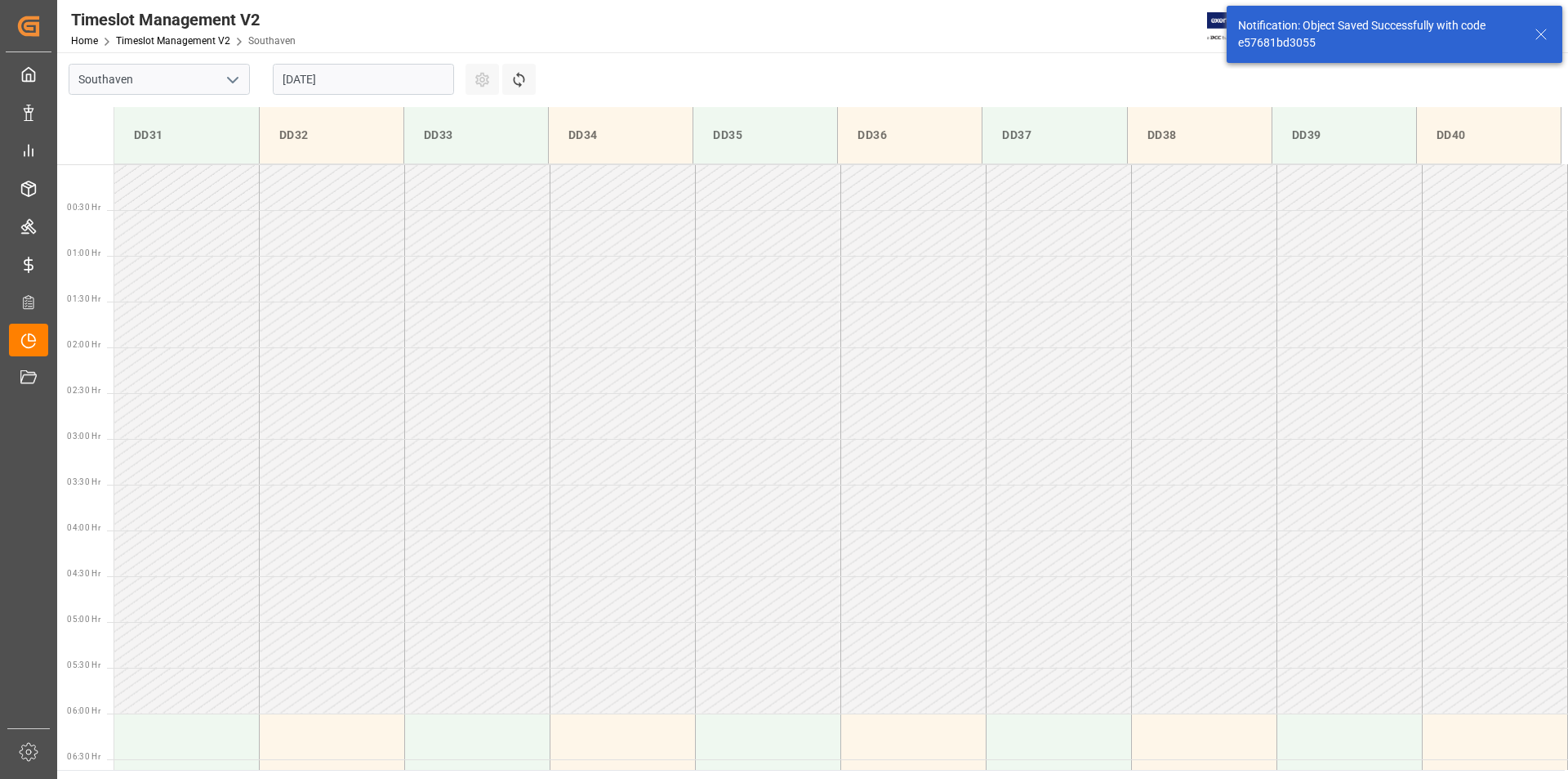
scroll to position [847, 0]
